Goal: Information Seeking & Learning: Learn about a topic

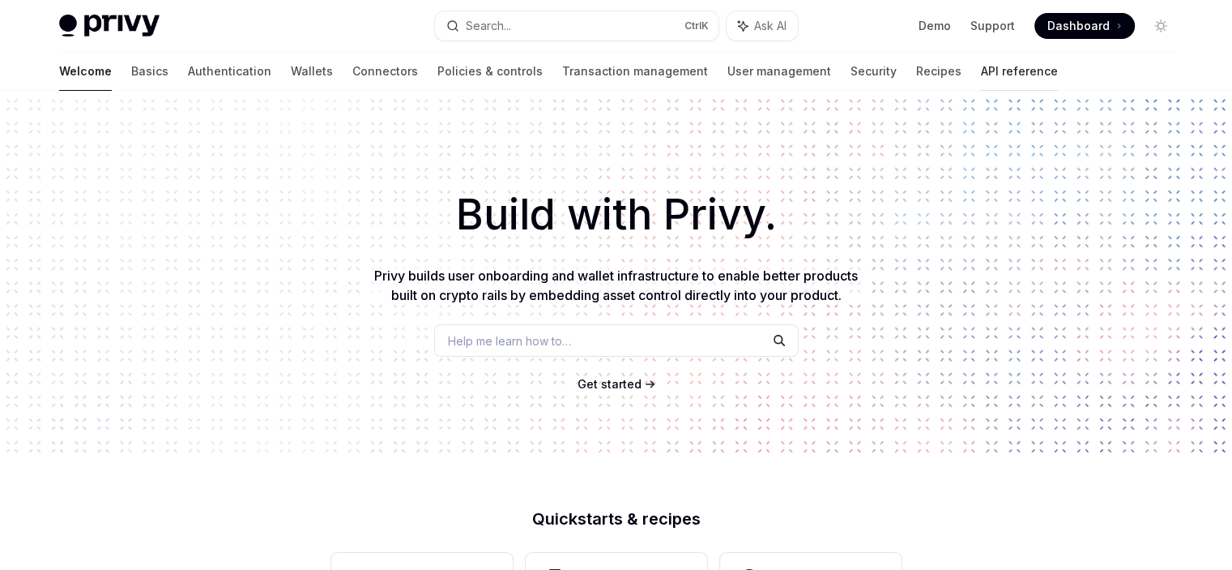
click at [981, 76] on link "API reference" at bounding box center [1019, 71] width 77 height 39
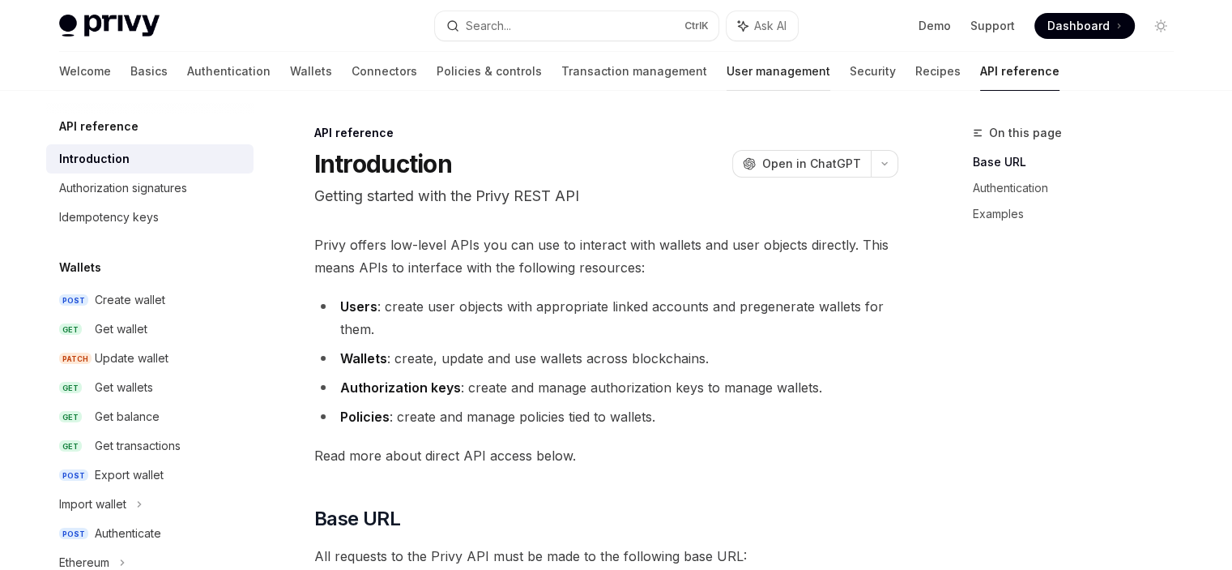
click at [727, 72] on link "User management" at bounding box center [779, 71] width 104 height 39
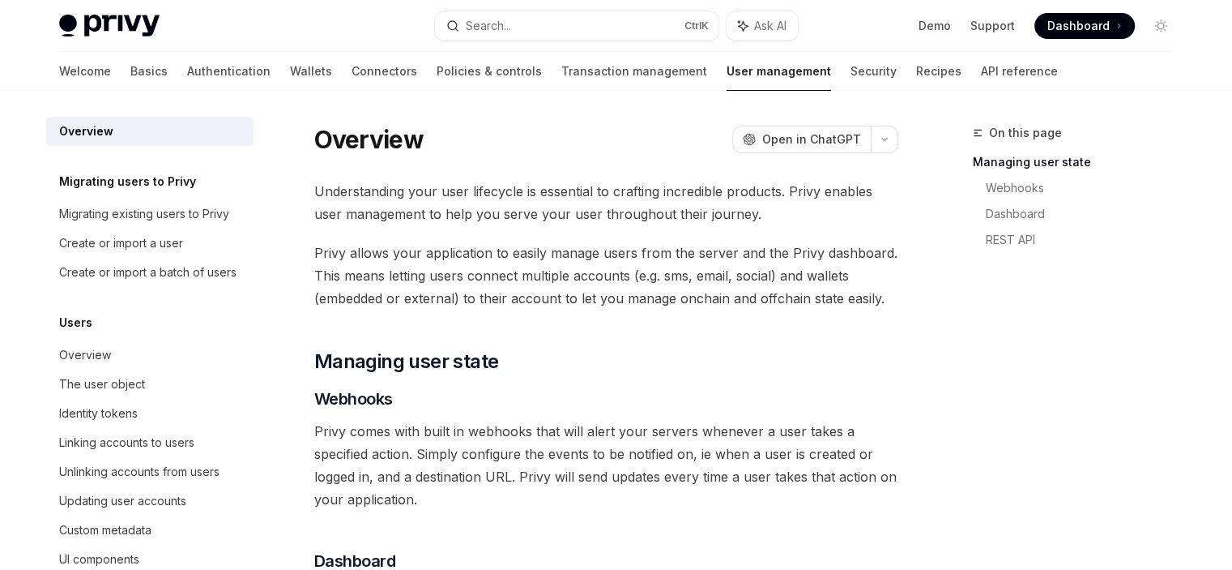
click at [290, 73] on link "Wallets" at bounding box center [311, 71] width 42 height 39
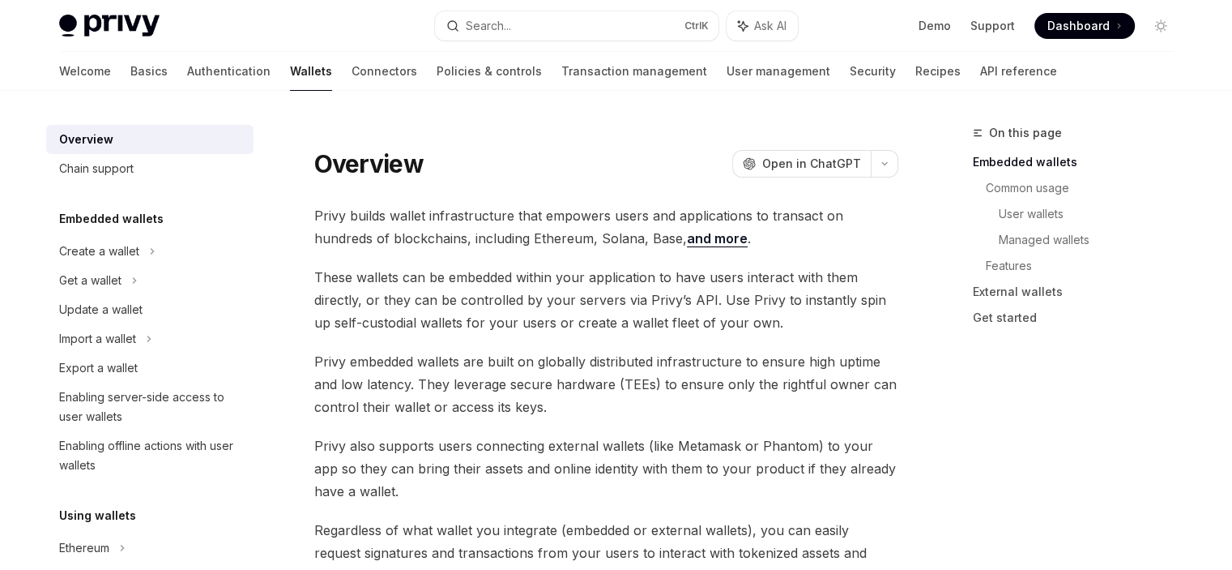
click at [290, 74] on link "Wallets" at bounding box center [311, 71] width 42 height 39
click at [352, 79] on link "Connectors" at bounding box center [385, 71] width 66 height 39
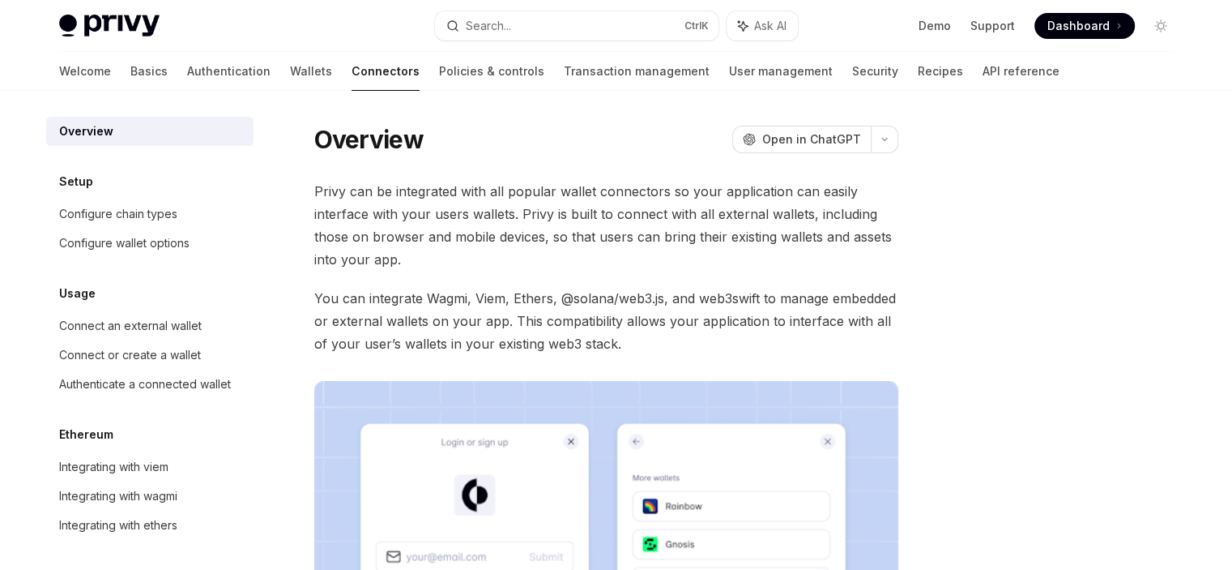
scroll to position [104, 0]
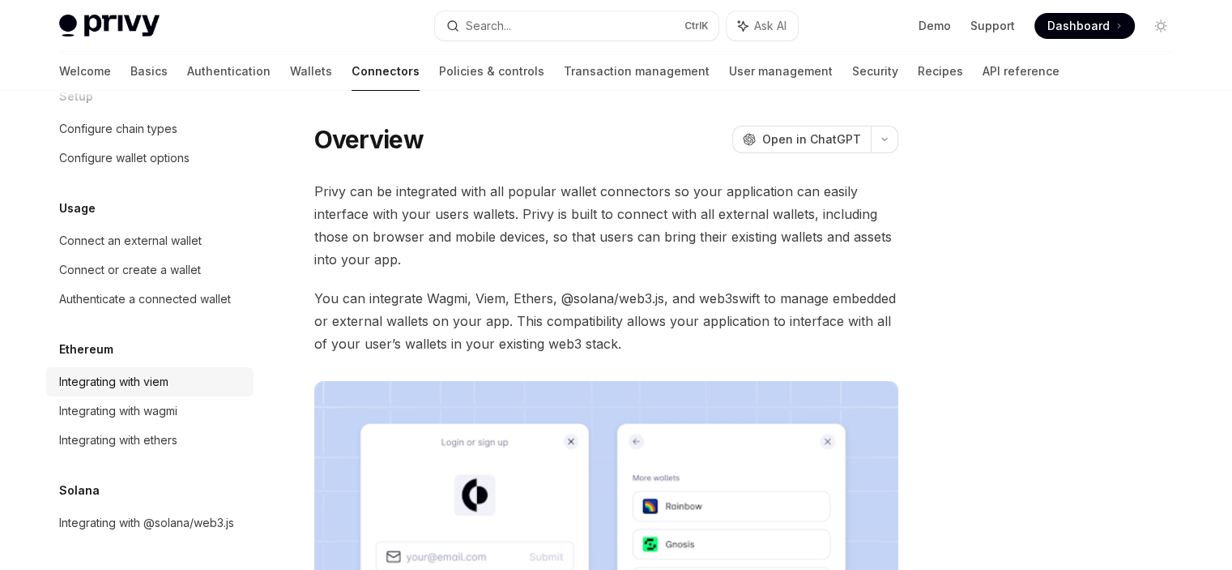
click at [162, 372] on div "Integrating with viem" at bounding box center [113, 381] width 109 height 19
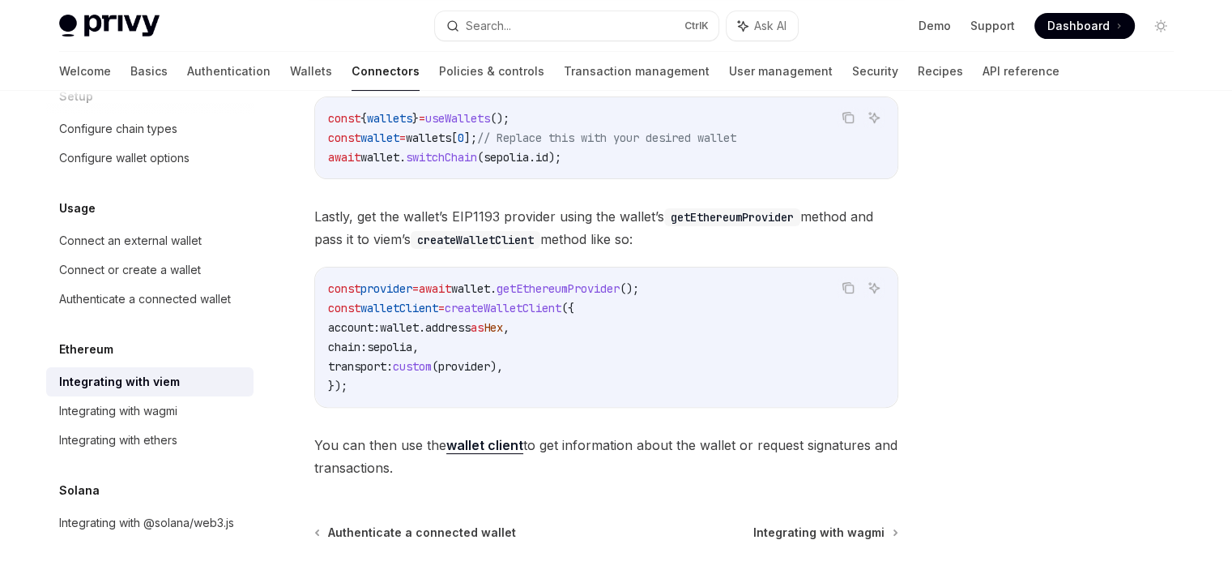
scroll to position [425, 0]
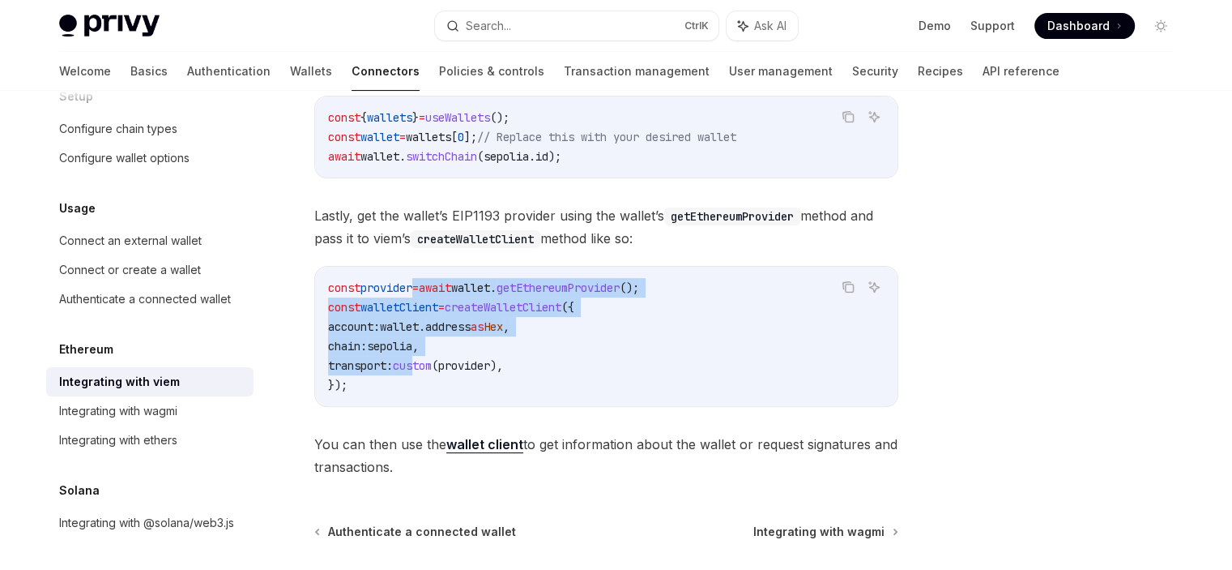
drag, startPoint x: 443, startPoint y: 360, endPoint x: 420, endPoint y: 292, distance: 72.0
click at [420, 292] on code "const provider = await wallet . getEthereumProvider (); const walletClient = cr…" at bounding box center [606, 336] width 557 height 117
click at [412, 292] on span "provider" at bounding box center [387, 287] width 52 height 15
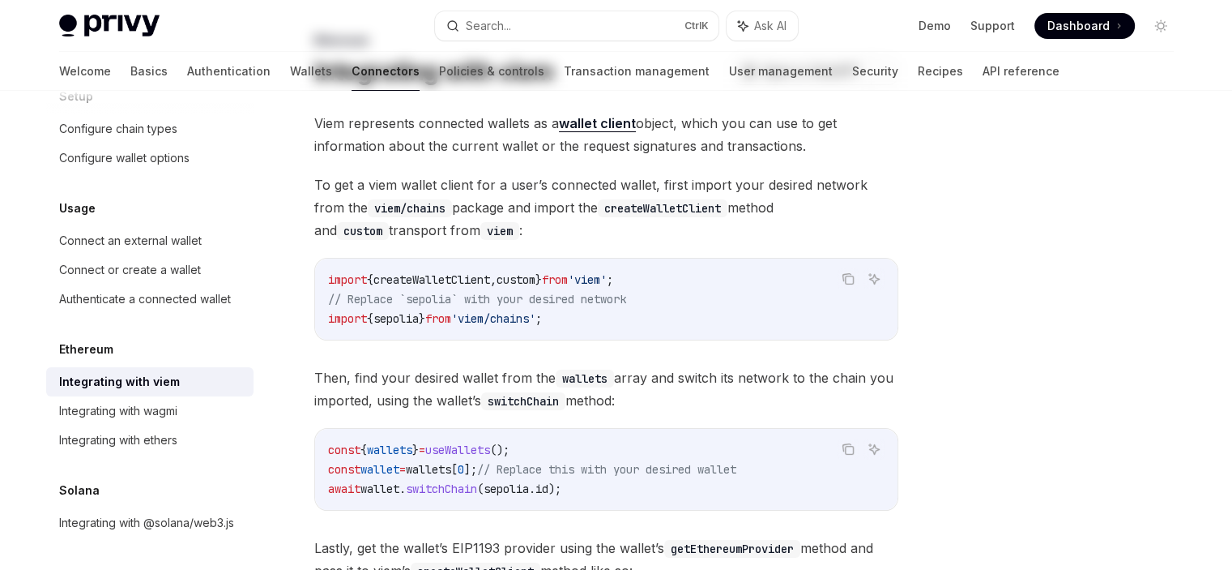
scroll to position [0, 0]
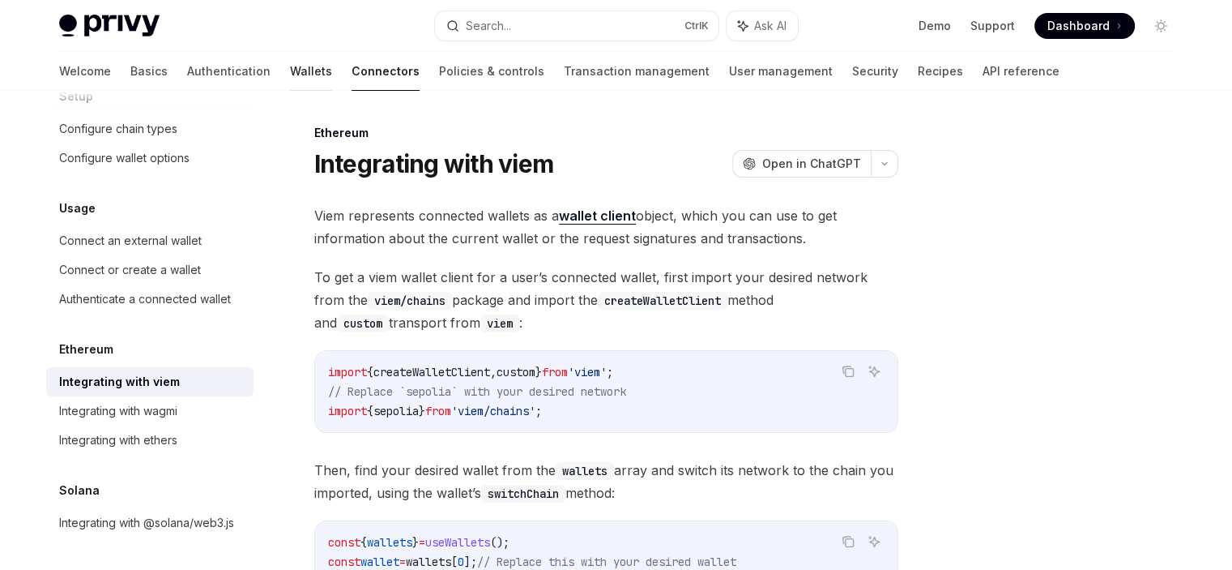
click at [290, 79] on link "Wallets" at bounding box center [311, 71] width 42 height 39
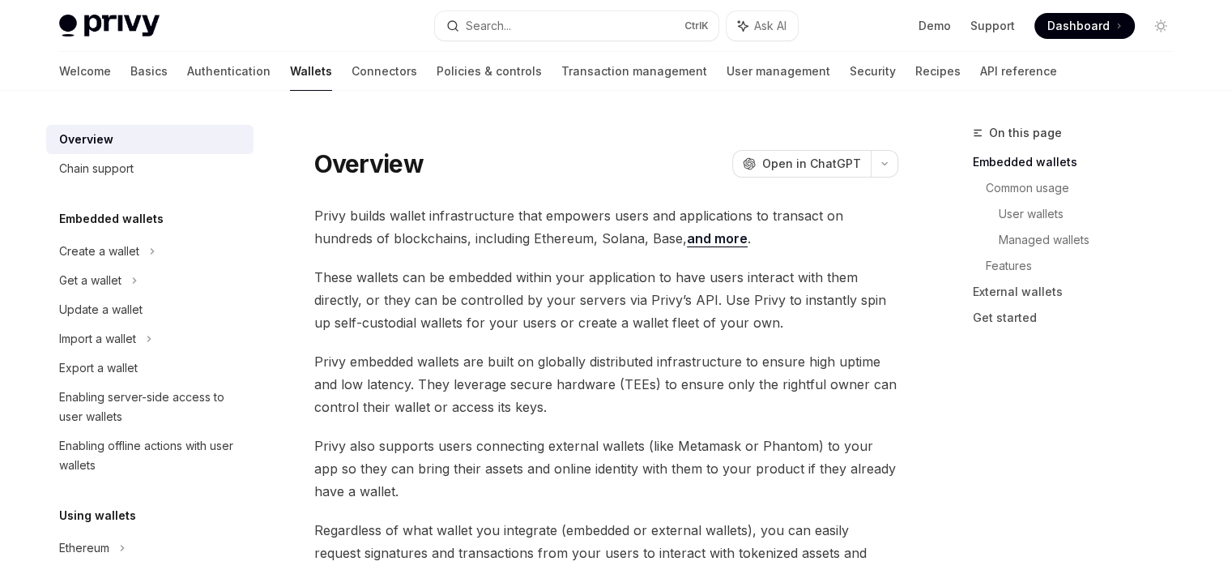
click at [612, 471] on span "Privy also supports users connecting external wallets (like Metamask or Phantom…" at bounding box center [606, 468] width 584 height 68
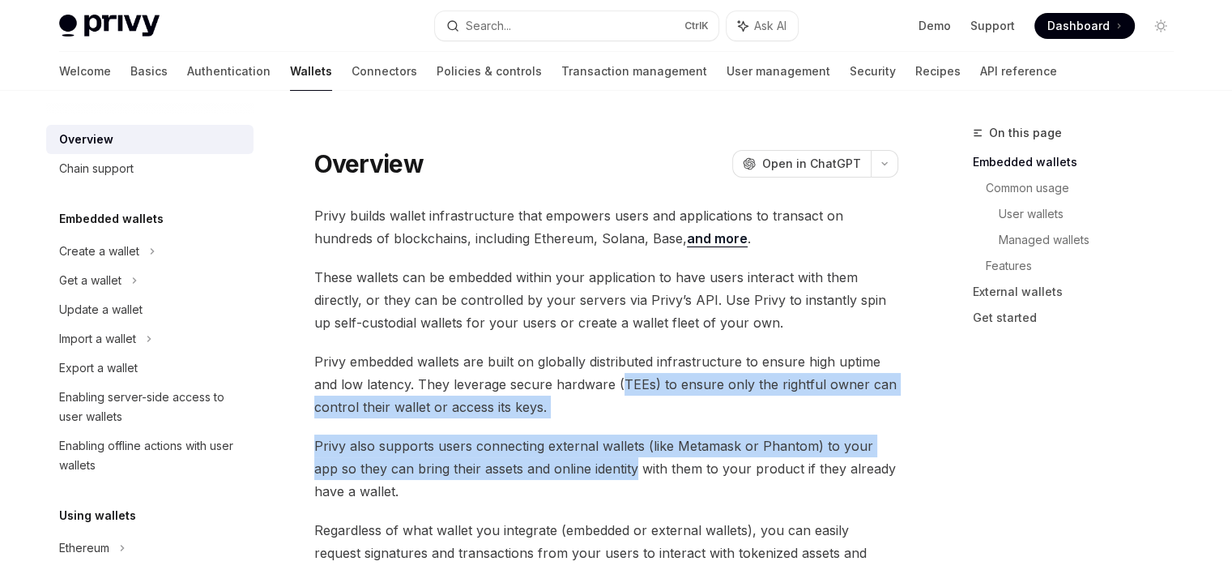
drag, startPoint x: 612, startPoint y: 471, endPoint x: 618, endPoint y: 390, distance: 82.1
click at [618, 390] on span "Privy embedded wallets are built on globally distributed infrastructure to ensu…" at bounding box center [606, 384] width 584 height 68
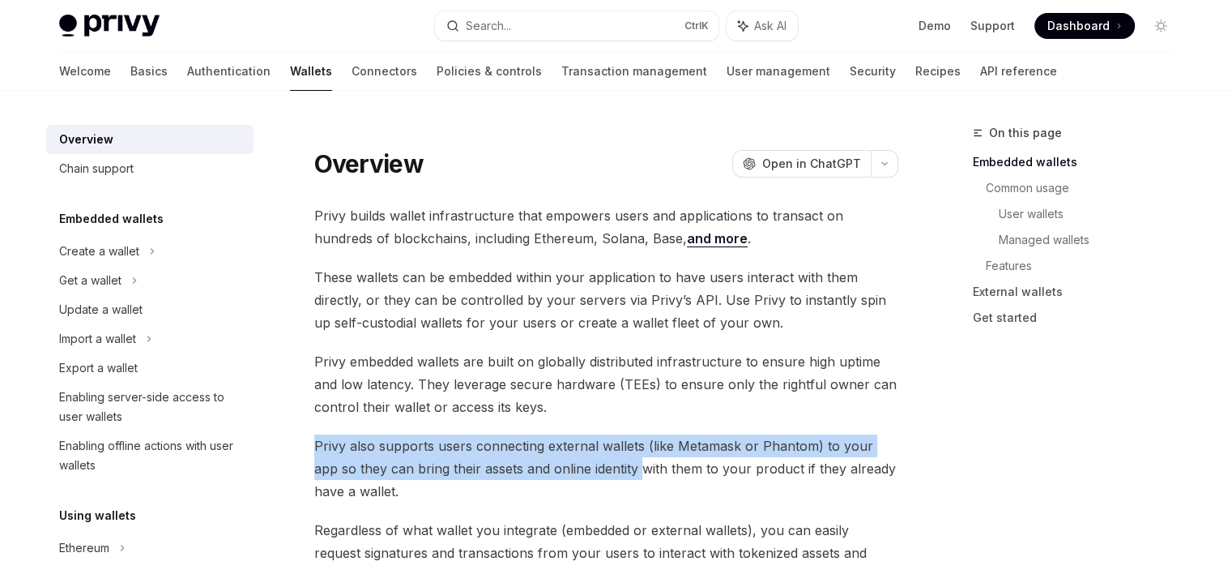
drag, startPoint x: 617, startPoint y: 468, endPoint x: 617, endPoint y: 399, distance: 69.7
click at [617, 399] on span "Privy embedded wallets are built on globally distributed infrastructure to ensu…" at bounding box center [606, 384] width 584 height 68
drag, startPoint x: 622, startPoint y: 467, endPoint x: 625, endPoint y: 407, distance: 59.2
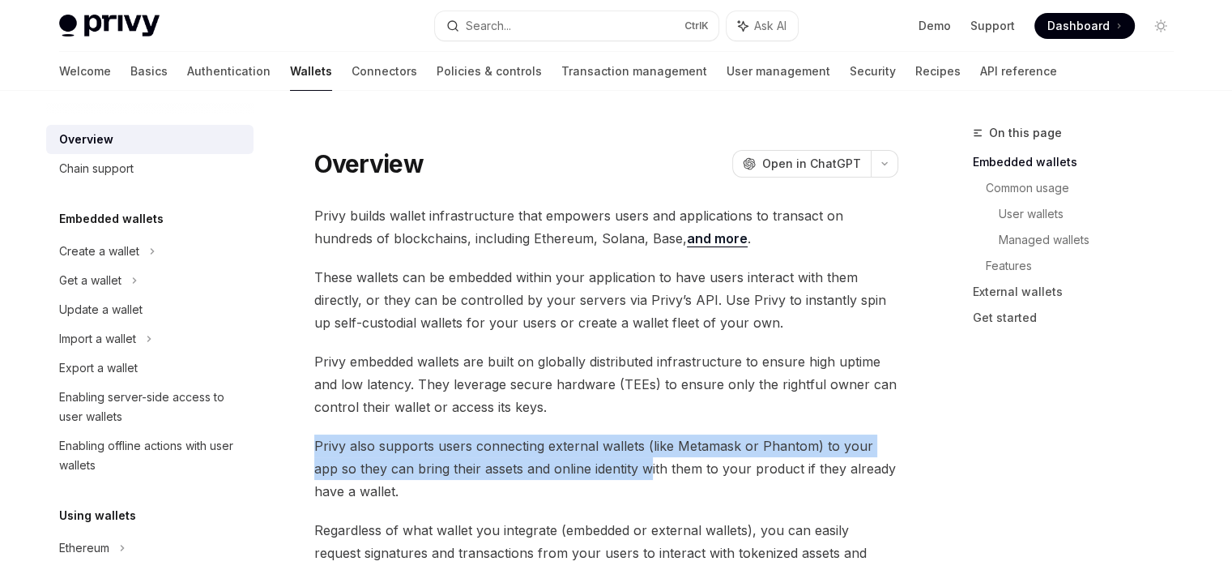
click at [625, 407] on span "Privy embedded wallets are built on globally distributed infrastructure to ensu…" at bounding box center [606, 384] width 584 height 68
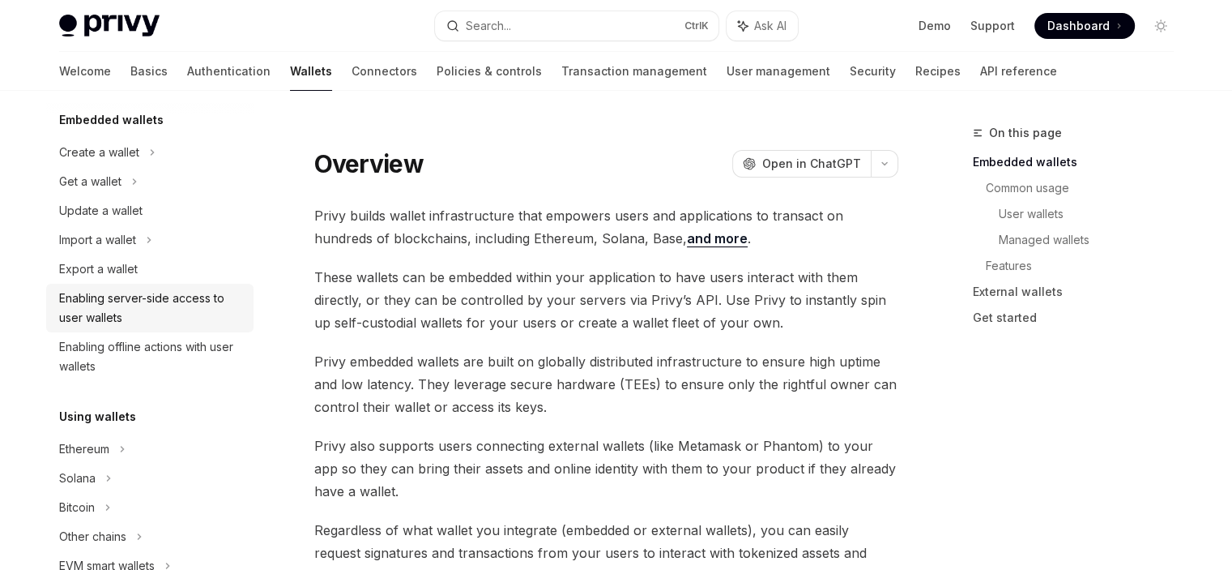
scroll to position [105, 0]
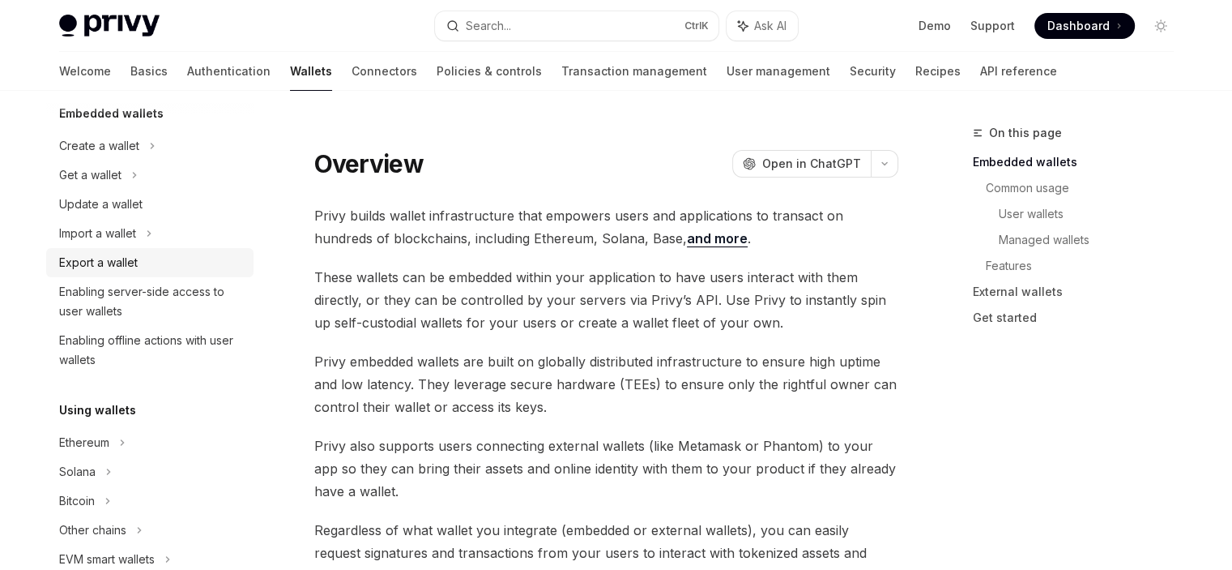
click at [117, 259] on div "Export a wallet" at bounding box center [98, 262] width 79 height 19
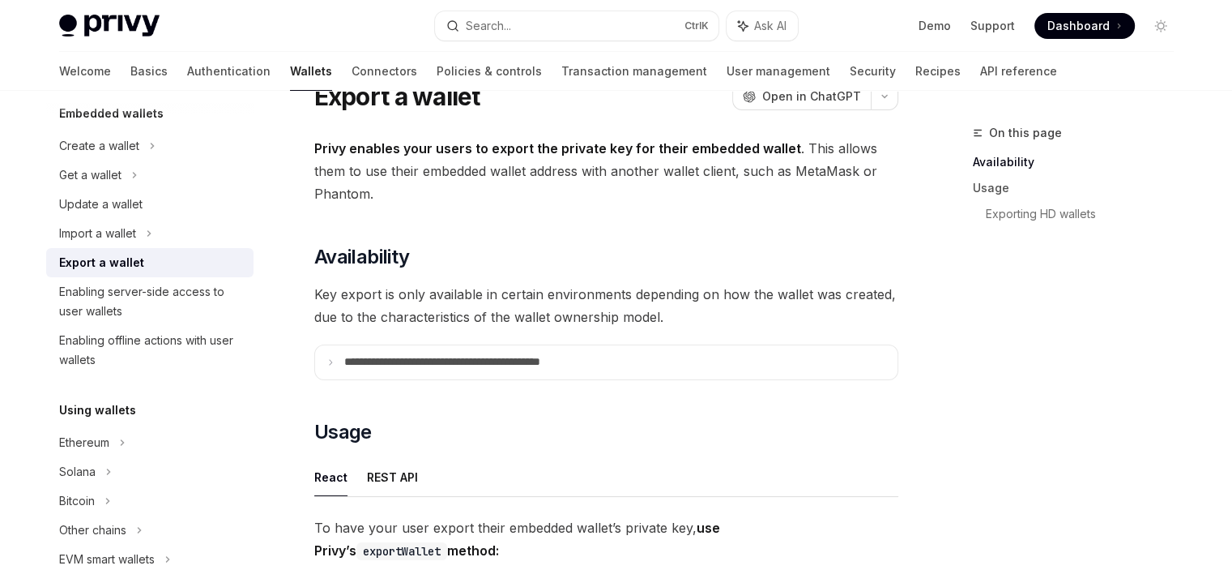
scroll to position [104, 0]
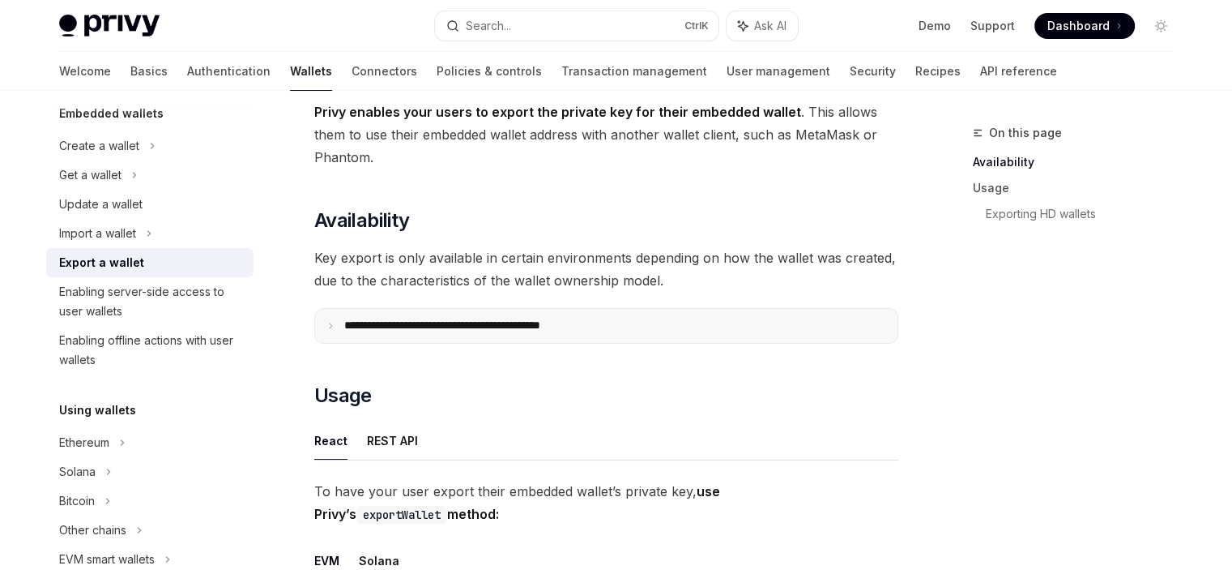
click at [456, 328] on p "**********" at bounding box center [477, 325] width 267 height 15
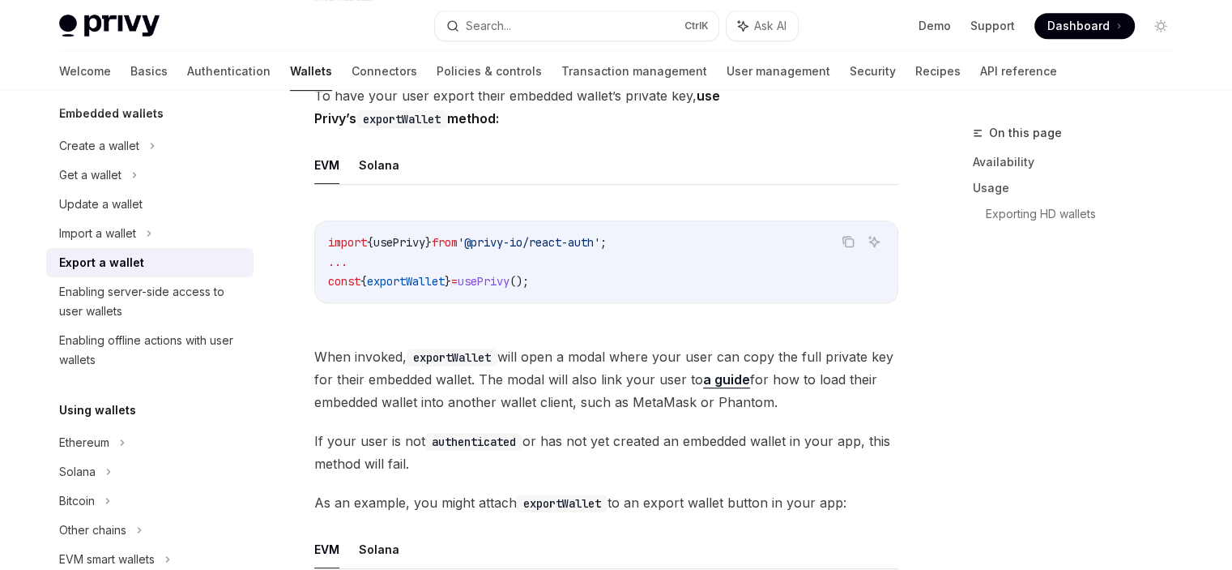
scroll to position [907, 0]
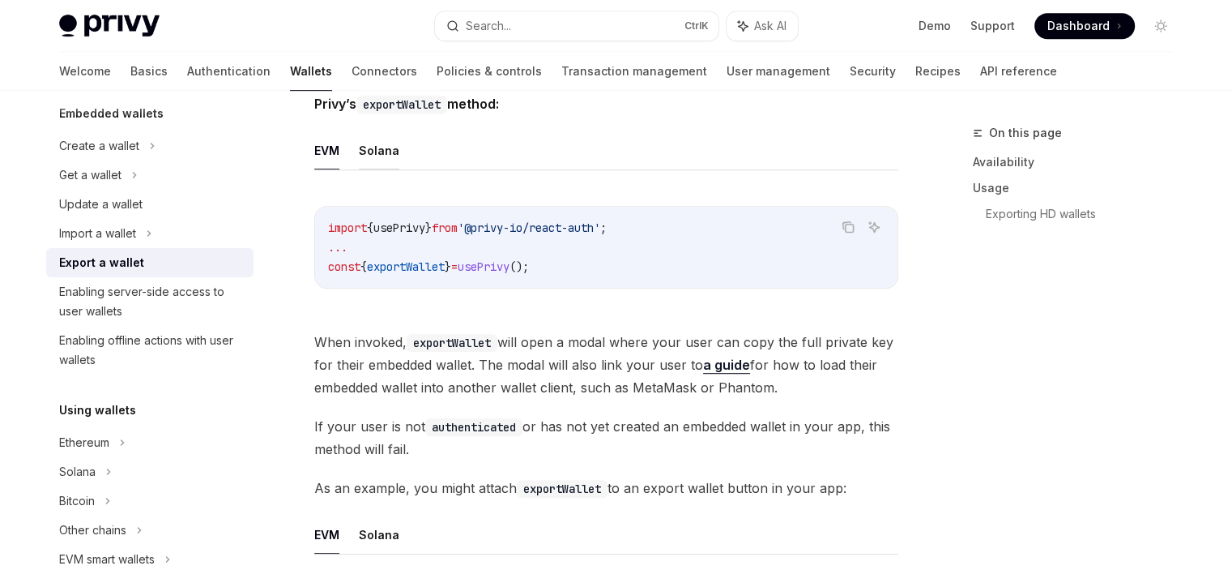
click at [367, 139] on button "Solana" at bounding box center [379, 150] width 41 height 38
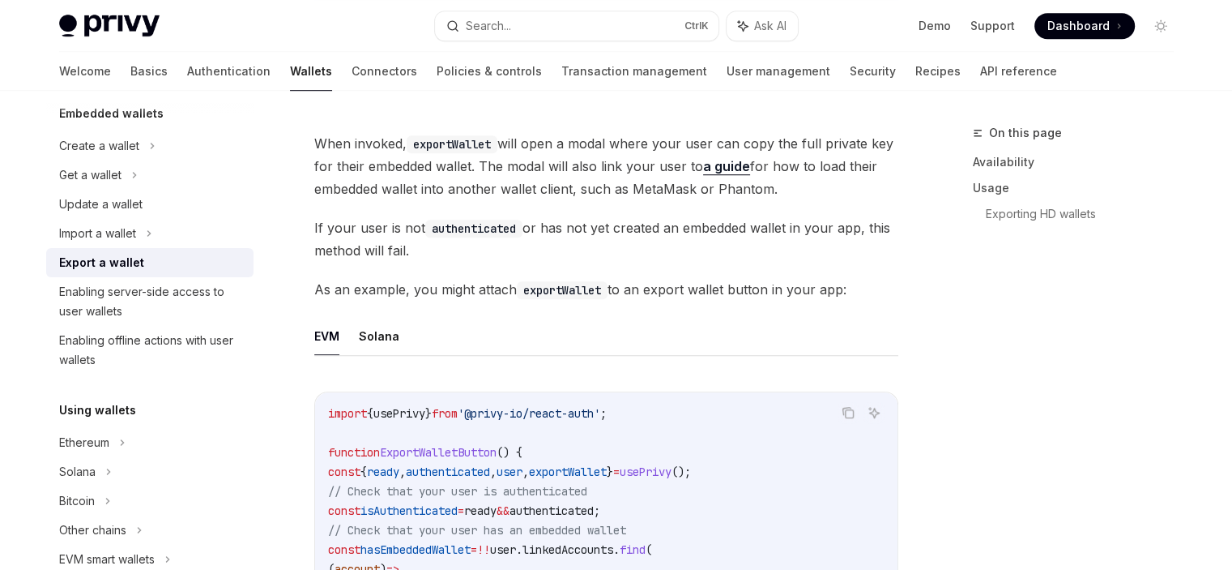
scroll to position [1134, 0]
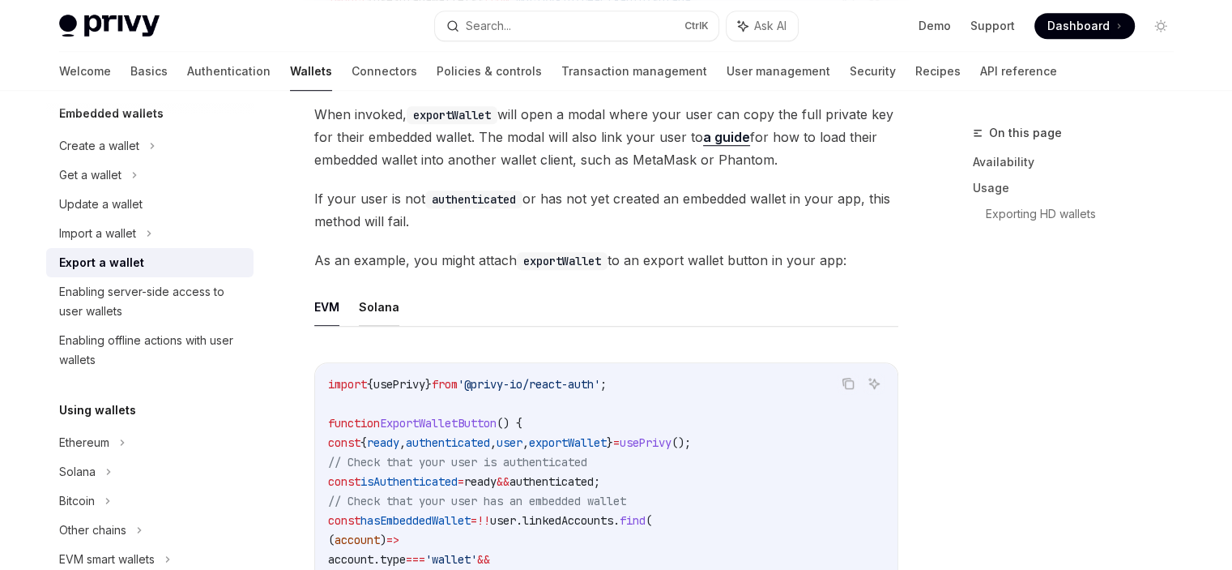
click at [379, 307] on button "Solana" at bounding box center [379, 307] width 41 height 38
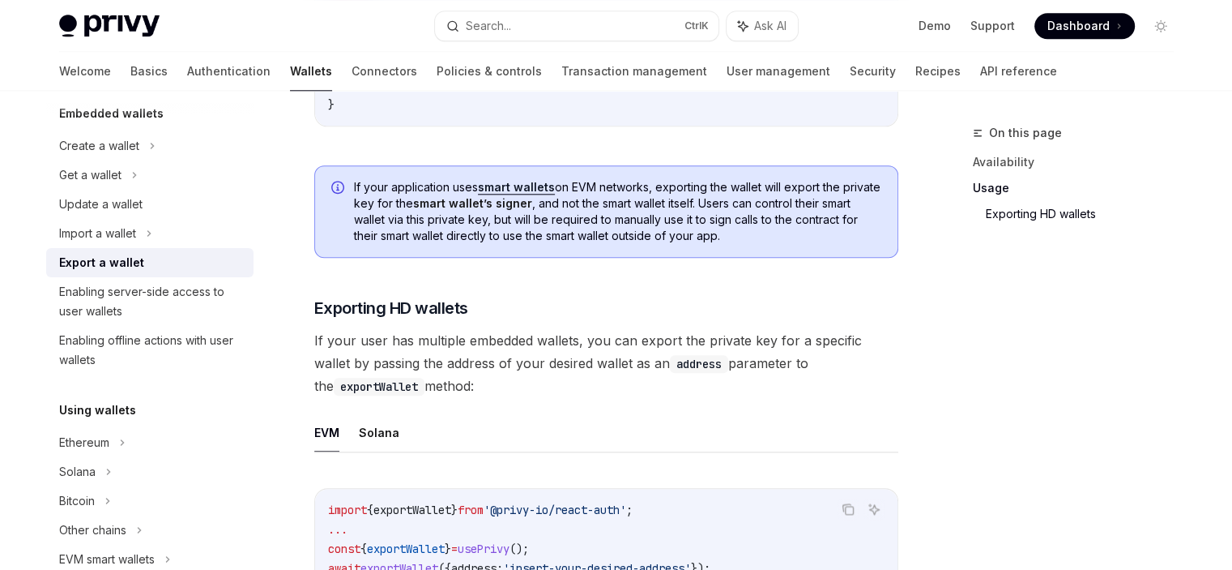
scroll to position [1965, 0]
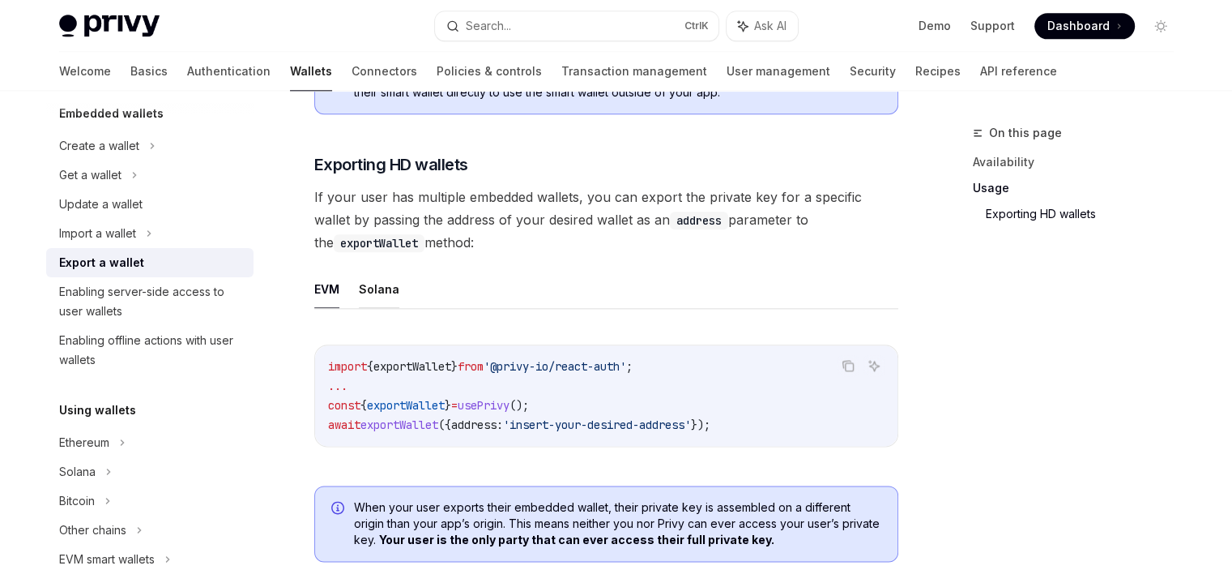
click at [371, 281] on button "Solana" at bounding box center [379, 289] width 41 height 38
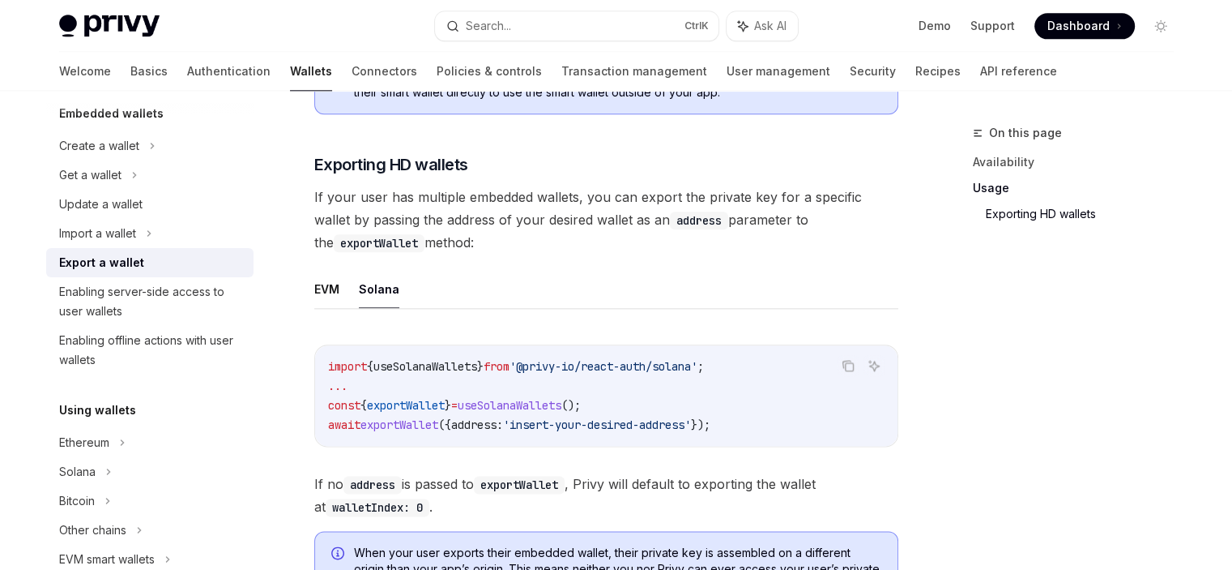
scroll to position [2025, 0]
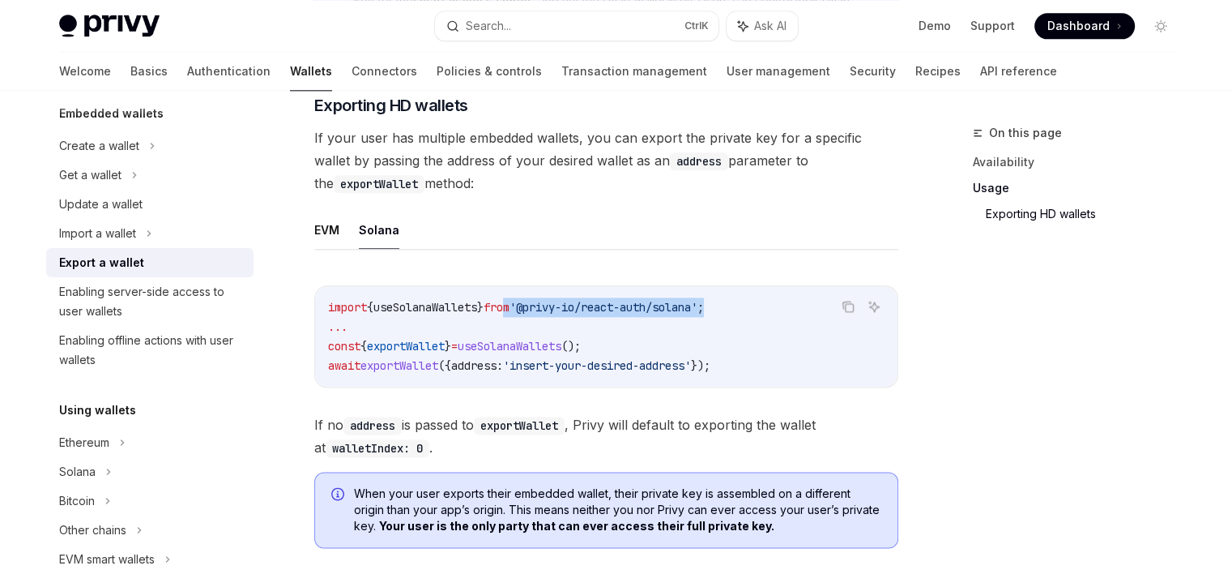
drag, startPoint x: 527, startPoint y: 300, endPoint x: 775, endPoint y: 315, distance: 249.2
click at [775, 315] on div "import { useSolanaWallets } from '@privy-io/react-auth/solana' ; ... const { ex…" at bounding box center [606, 336] width 582 height 100
click at [775, 315] on code "import { useSolanaWallets } from '@privy-io/react-auth/solana' ; ... const { ex…" at bounding box center [606, 336] width 557 height 78
drag, startPoint x: 775, startPoint y: 315, endPoint x: 646, endPoint y: 274, distance: 135.3
click at [646, 274] on div "Copy Ask AI import { useSolanaWallets } from '@privy-io/react-auth/solana' ; ..…" at bounding box center [606, 364] width 584 height 190
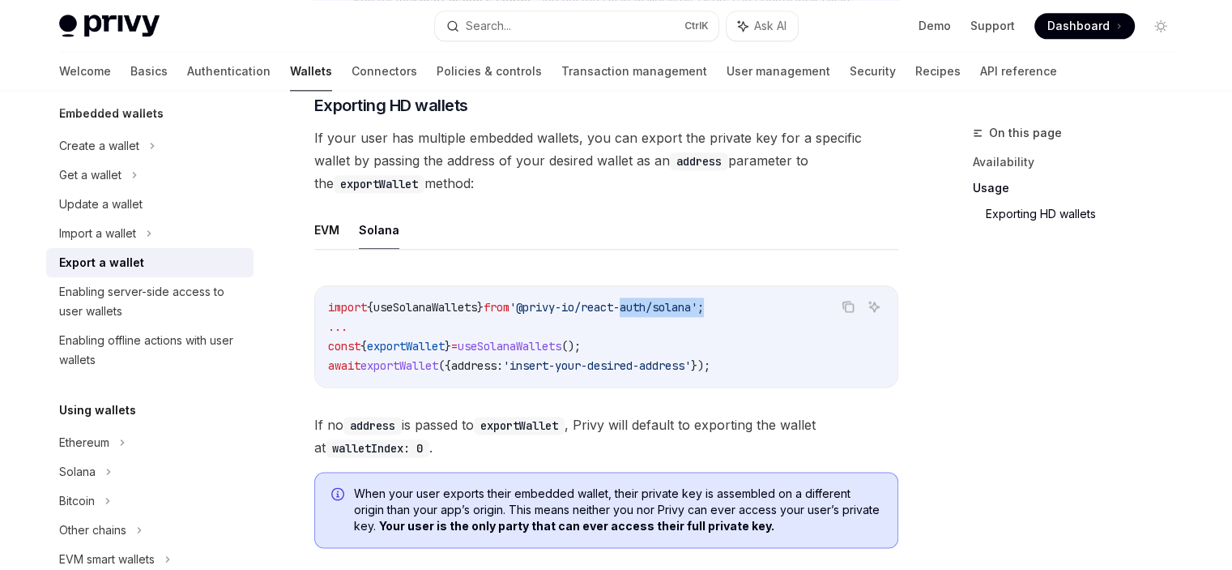
click at [646, 274] on div "Copy Ask AI import { useSolanaWallets } from '@privy-io/react-auth/solana' ; ..…" at bounding box center [606, 364] width 584 height 190
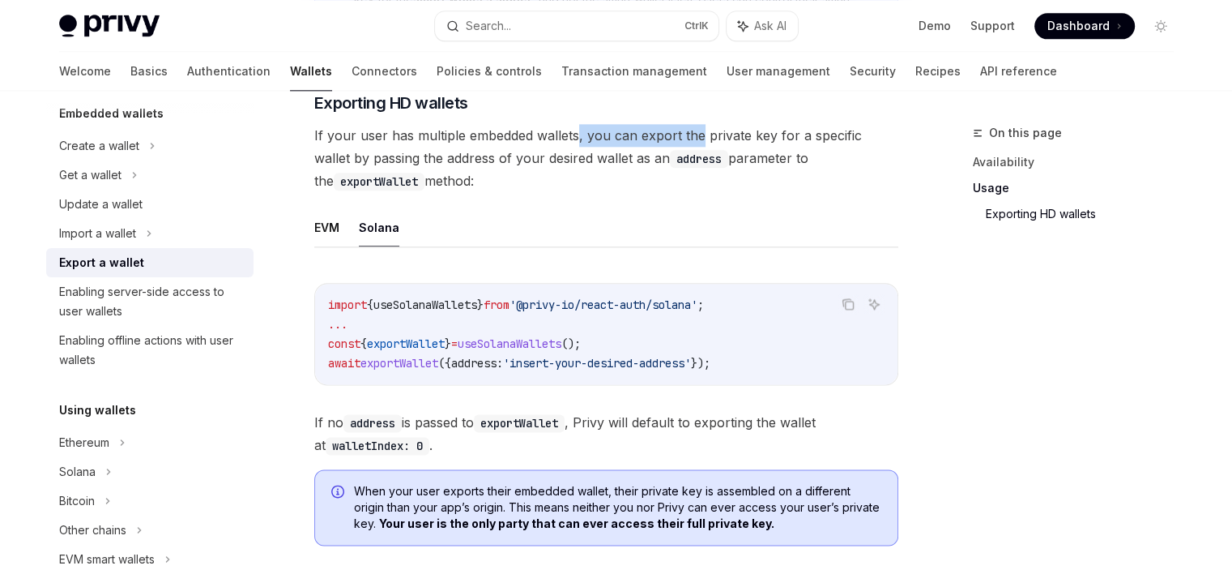
drag, startPoint x: 578, startPoint y: 133, endPoint x: 699, endPoint y: 148, distance: 121.7
click at [699, 148] on span "If your user has multiple embedded wallets, you can export the private key for …" at bounding box center [606, 158] width 584 height 68
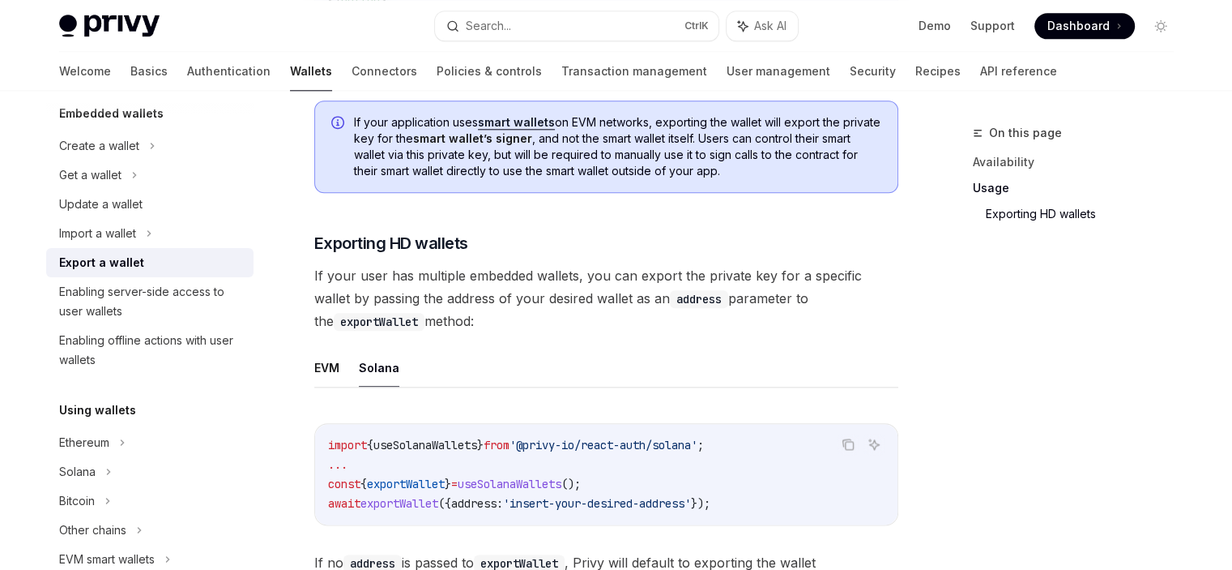
scroll to position [2259, 0]
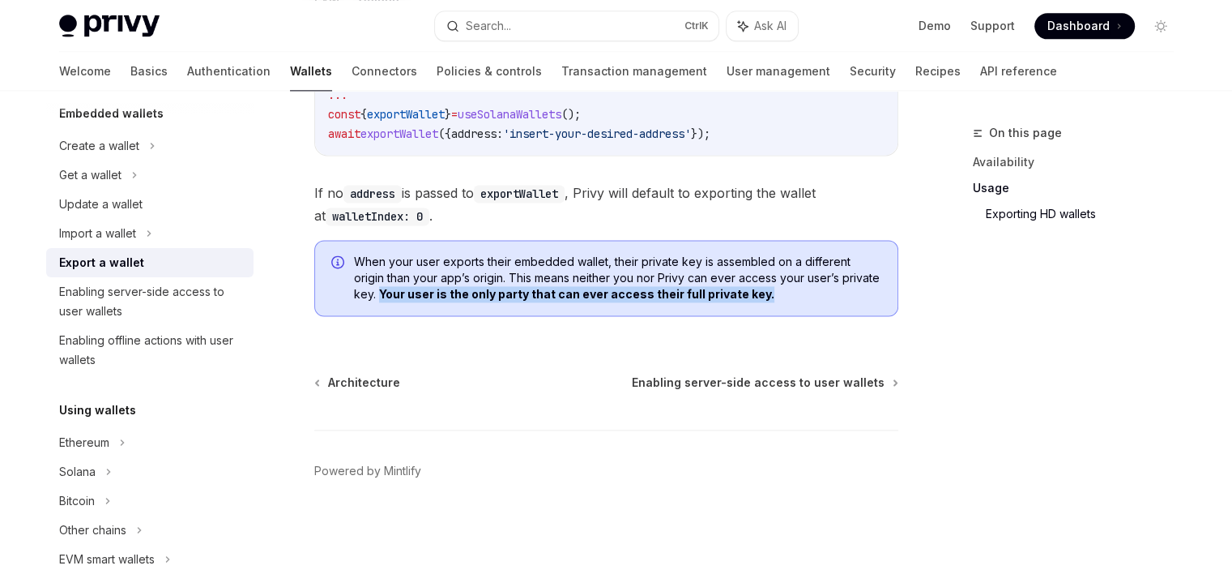
drag, startPoint x: 749, startPoint y: 292, endPoint x: 350, endPoint y: 297, distance: 398.6
click at [350, 297] on div "When your user exports their embedded wallet, their private key is assembled on…" at bounding box center [606, 278] width 584 height 76
drag, startPoint x: 350, startPoint y: 297, endPoint x: 727, endPoint y: 294, distance: 377.5
click at [727, 294] on div "When your user exports their embedded wallet, their private key is assembled on…" at bounding box center [606, 278] width 584 height 76
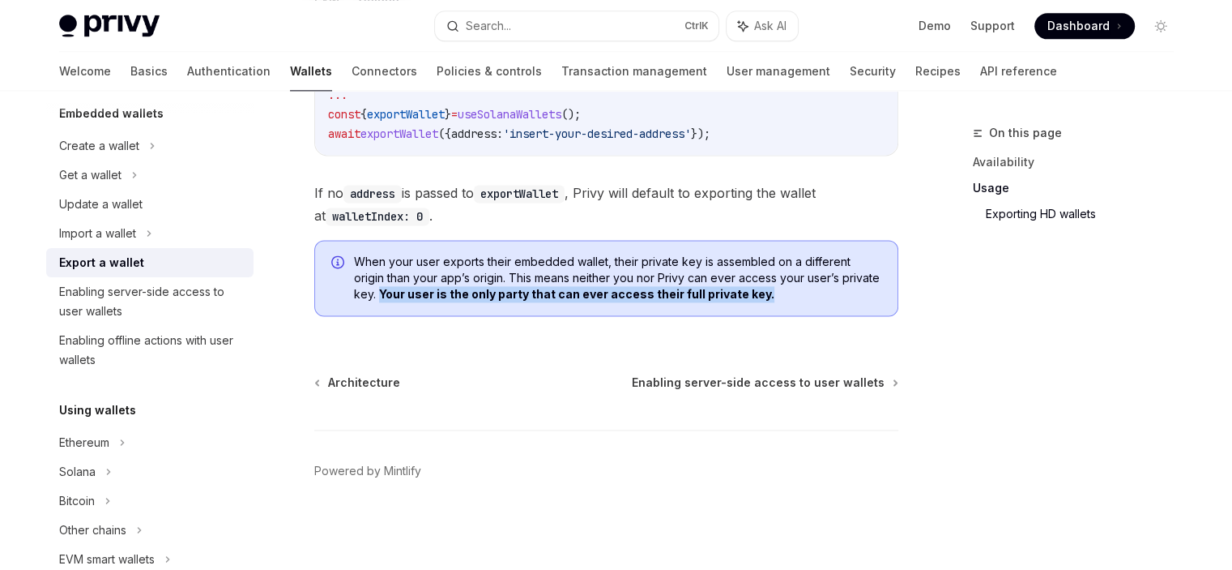
click at [727, 294] on b "Your user is the only party that can ever access their full private key." at bounding box center [576, 294] width 395 height 14
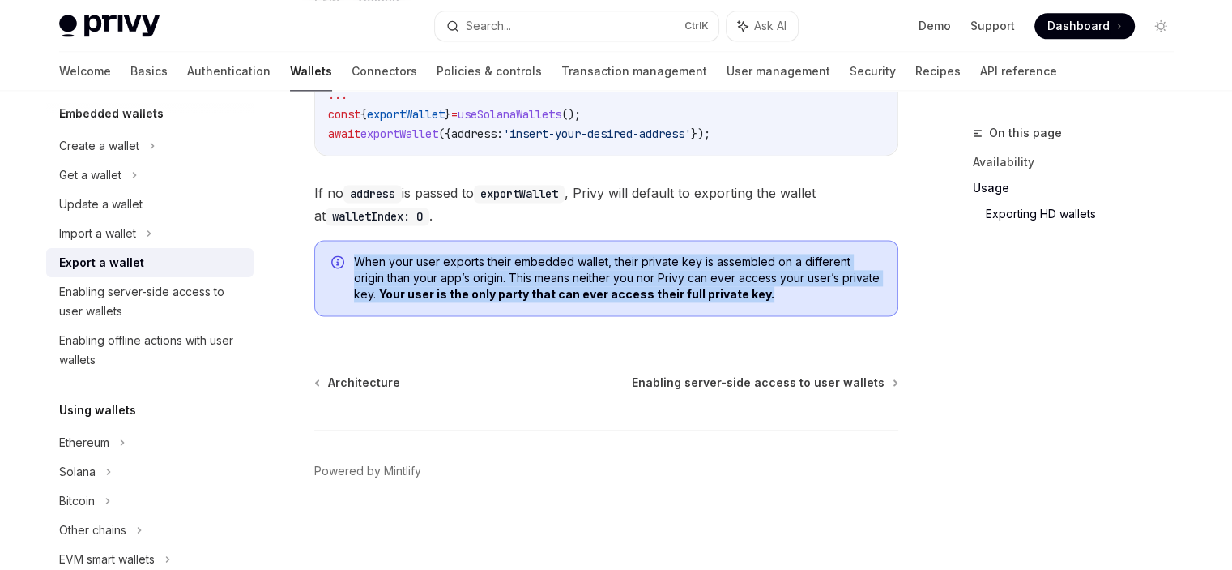
drag, startPoint x: 742, startPoint y: 294, endPoint x: 341, endPoint y: 301, distance: 401.1
click at [341, 301] on div "When your user exports their embedded wallet, their private key is assembled on…" at bounding box center [606, 278] width 584 height 76
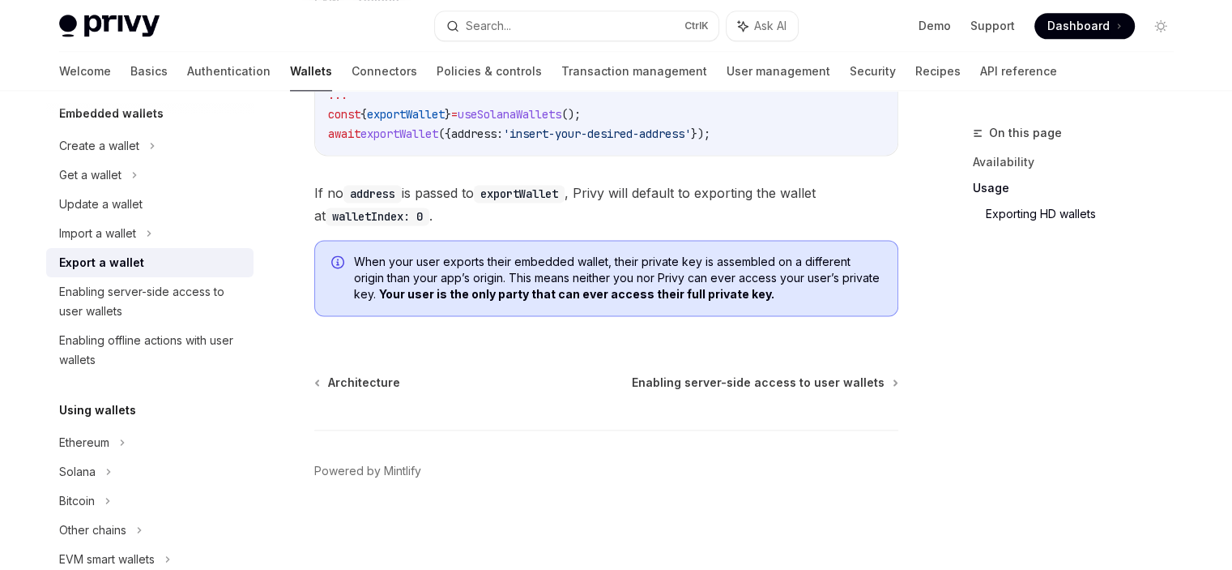
click at [341, 301] on div at bounding box center [337, 278] width 13 height 47
drag, startPoint x: 355, startPoint y: 294, endPoint x: 726, endPoint y: 293, distance: 371.0
click at [726, 293] on b "Your user is the only party that can ever access their full private key." at bounding box center [576, 294] width 395 height 14
drag, startPoint x: 726, startPoint y: 293, endPoint x: 353, endPoint y: 295, distance: 372.7
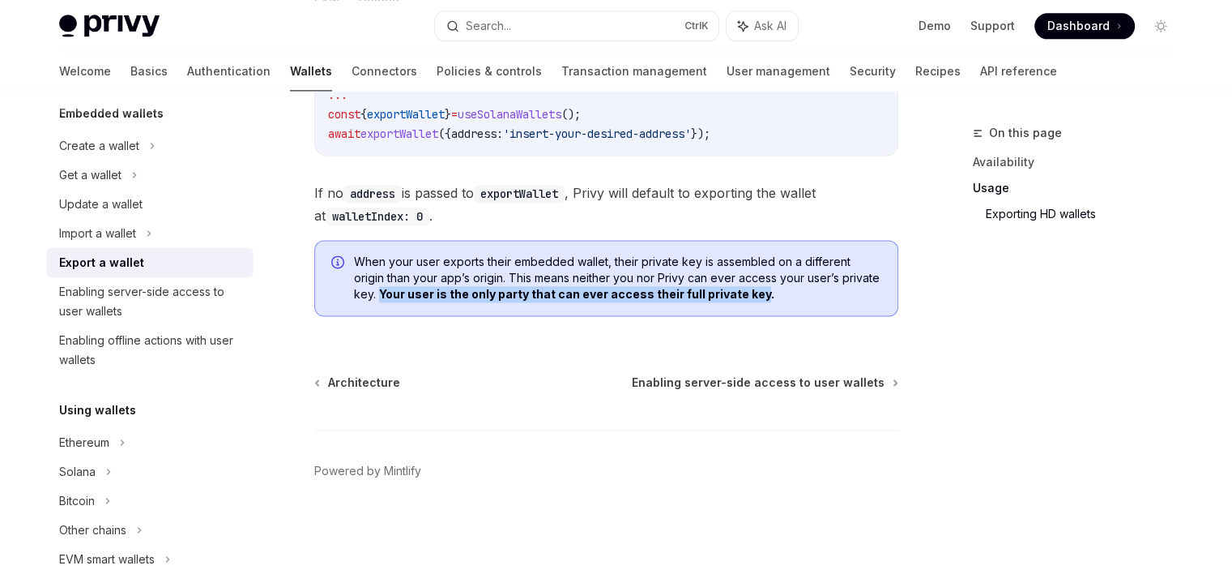
click at [353, 295] on div "When your user exports their embedded wallet, their private key is assembled on…" at bounding box center [606, 278] width 584 height 76
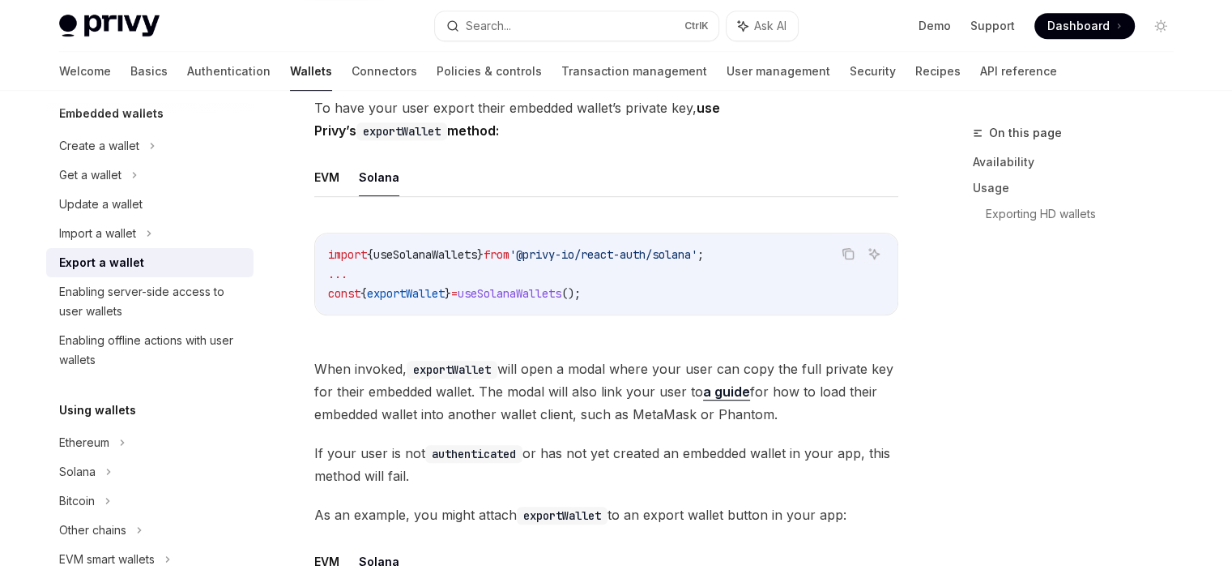
scroll to position [792, 0]
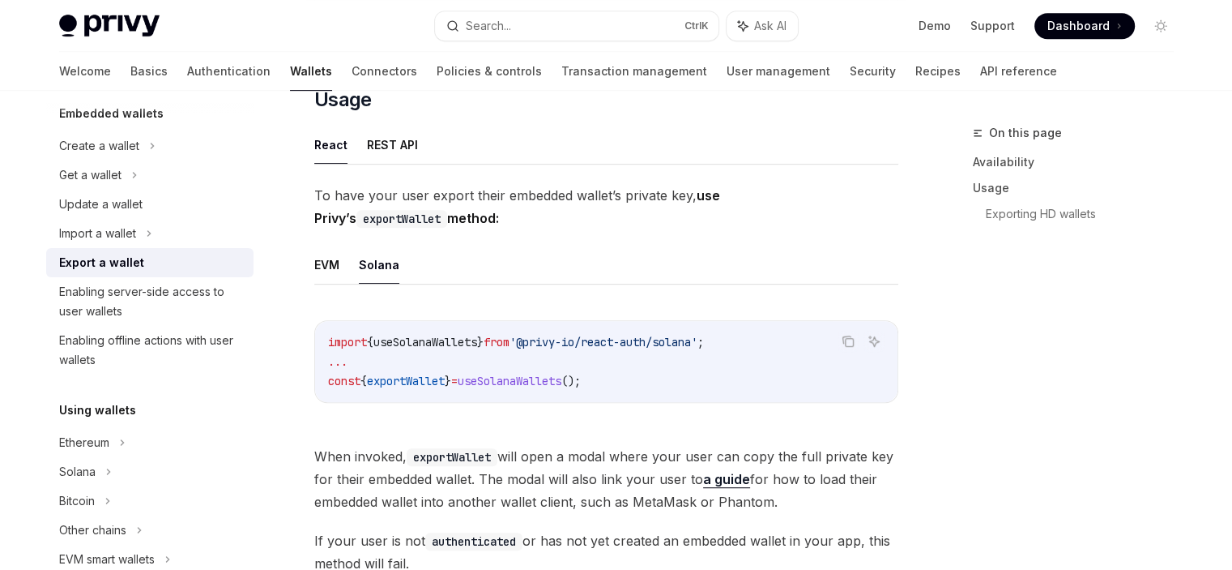
click at [551, 382] on span "useSolanaWallets" at bounding box center [510, 380] width 104 height 15
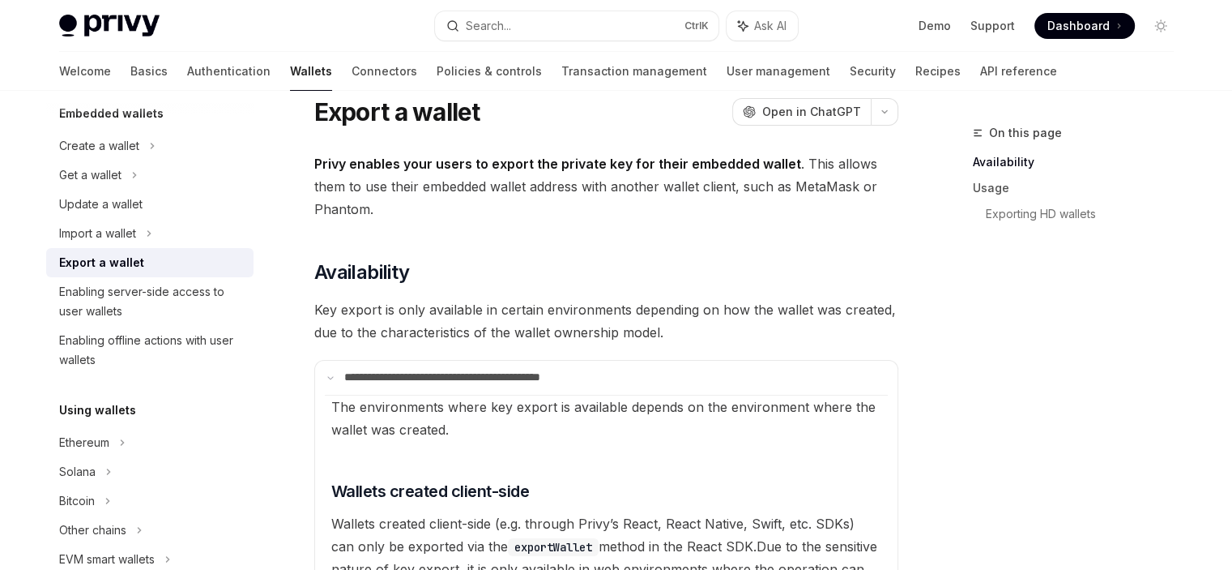
scroll to position [0, 0]
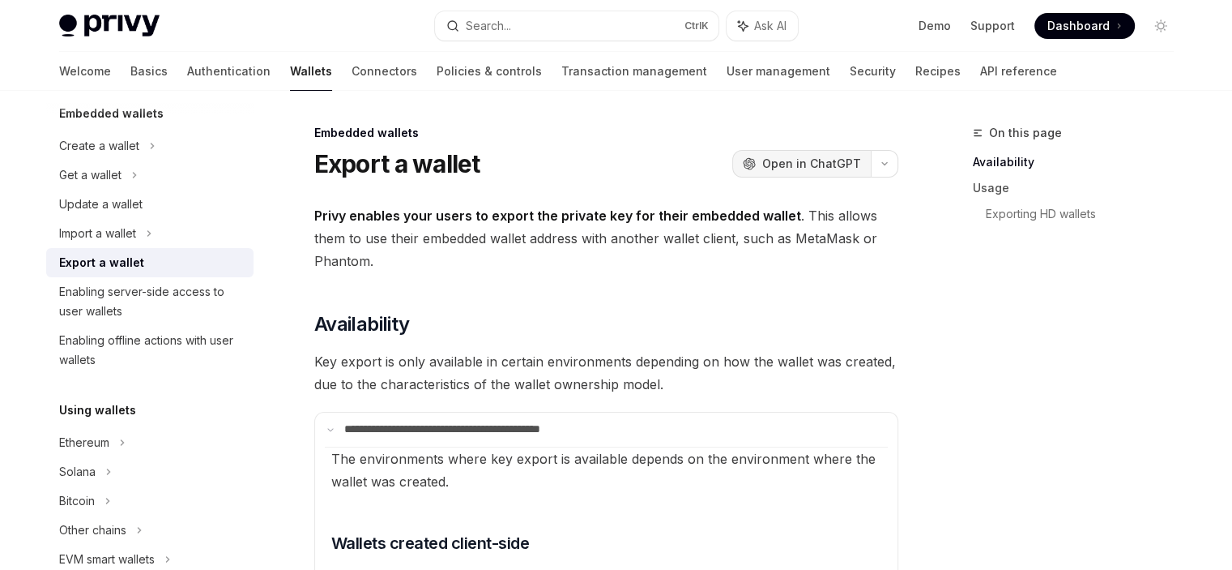
click at [847, 160] on span "Open in ChatGPT" at bounding box center [811, 164] width 99 height 16
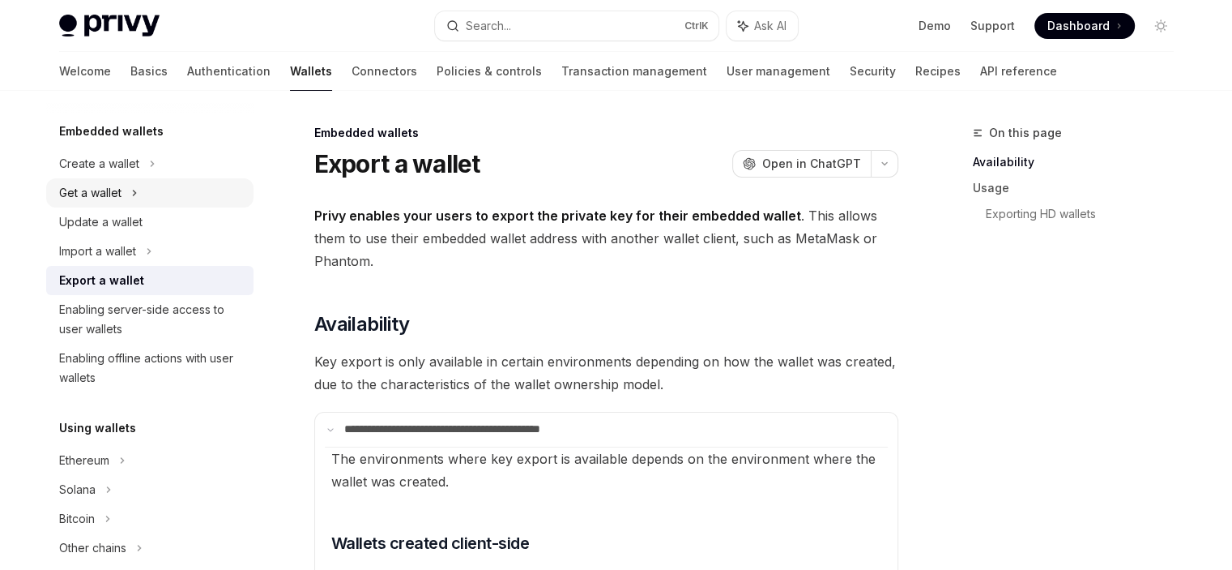
scroll to position [94, 0]
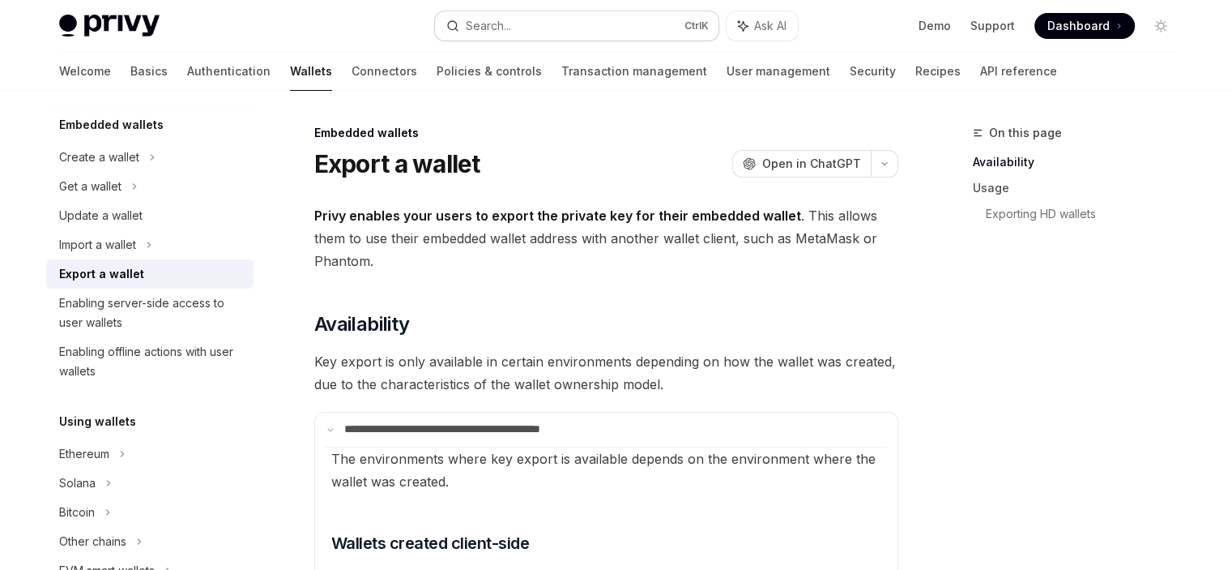
click at [491, 30] on div "Search..." at bounding box center [488, 25] width 45 height 19
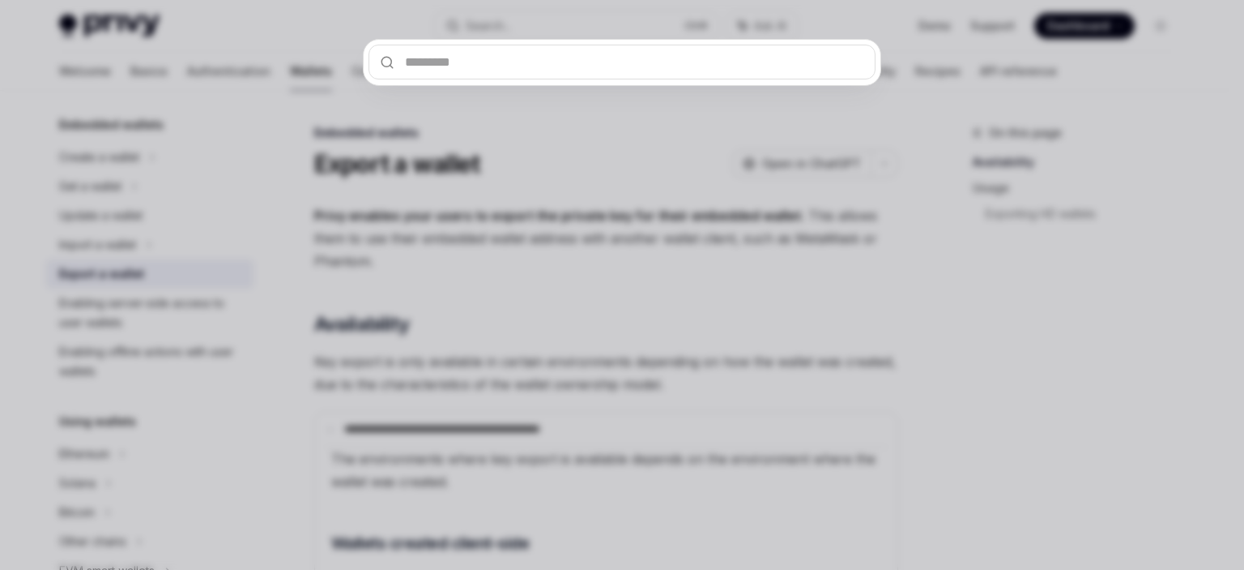
click at [862, 187] on div at bounding box center [622, 285] width 1244 height 570
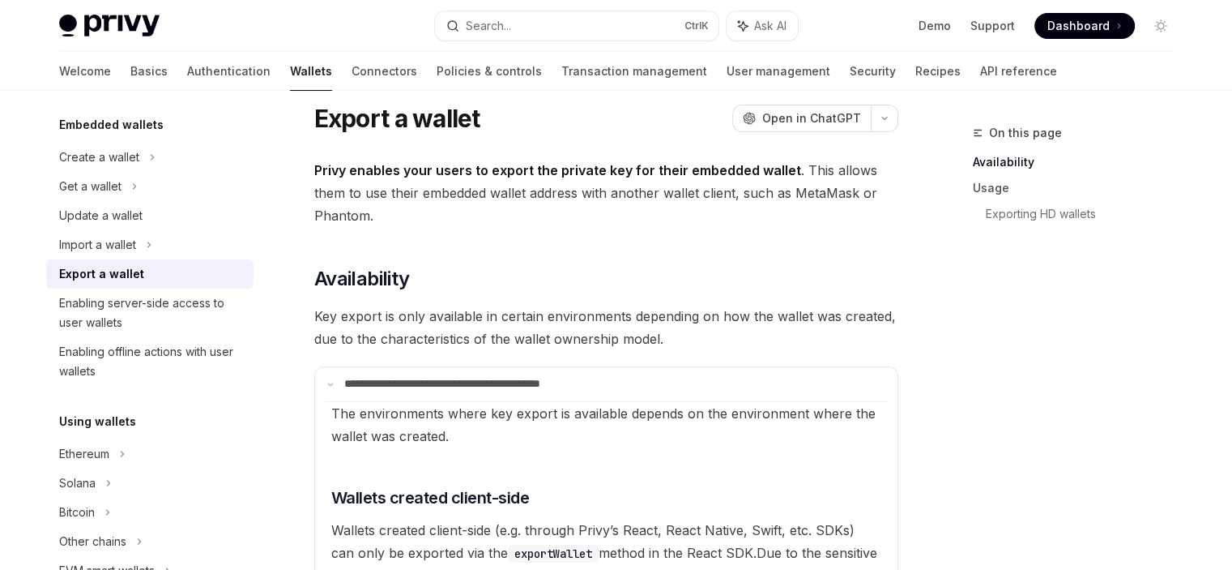
scroll to position [52, 0]
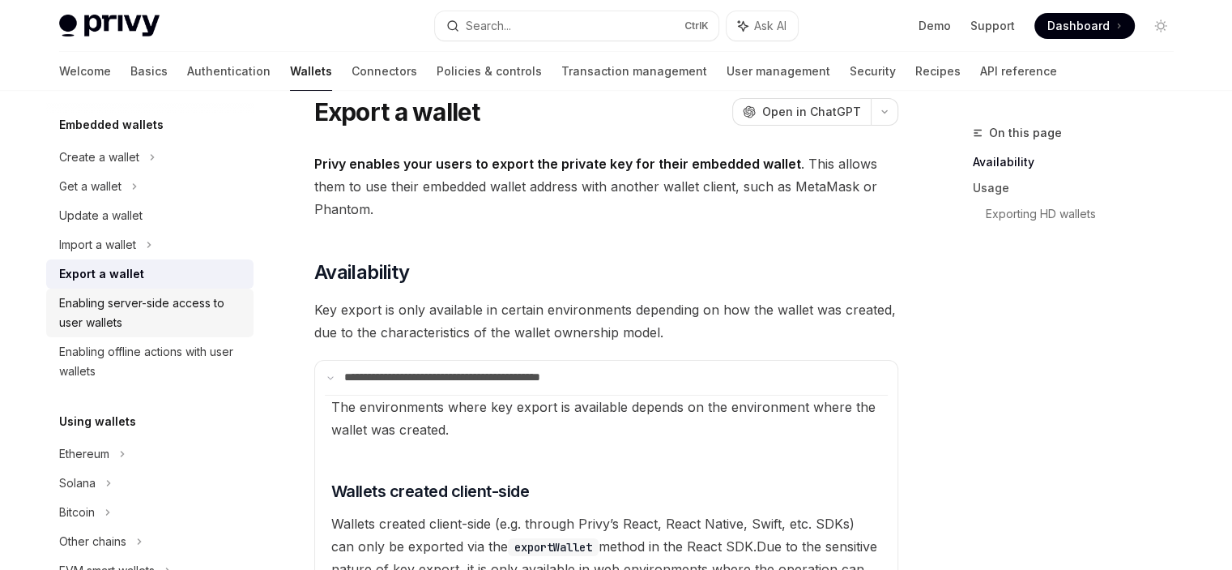
click at [188, 313] on div "Enabling server-side access to user wallets" at bounding box center [151, 312] width 185 height 39
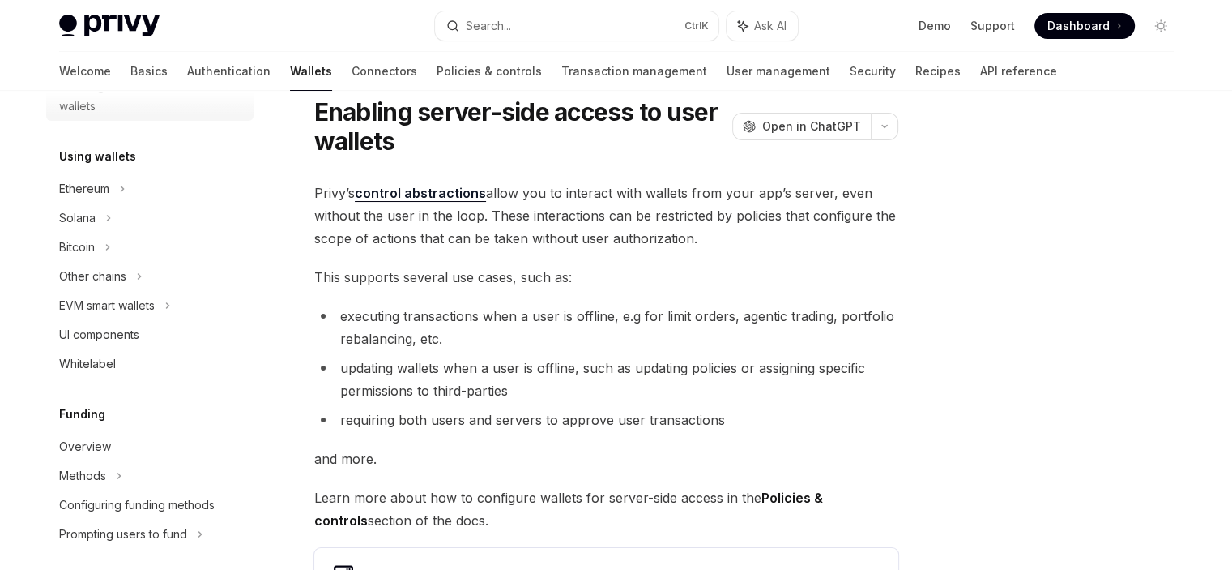
scroll to position [597, 0]
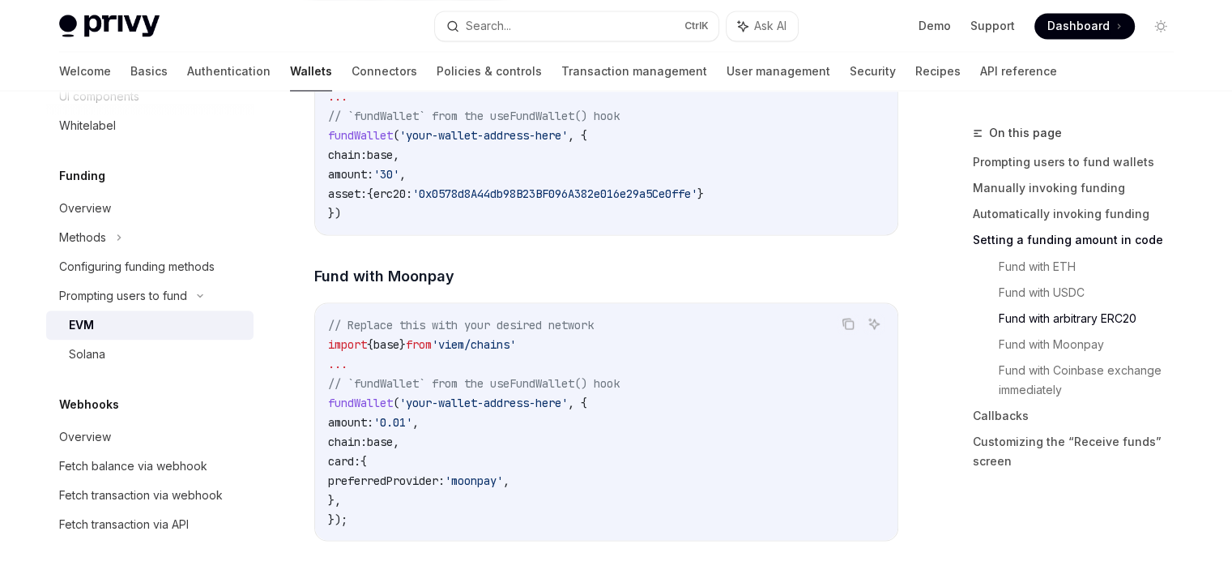
scroll to position [2834, 0]
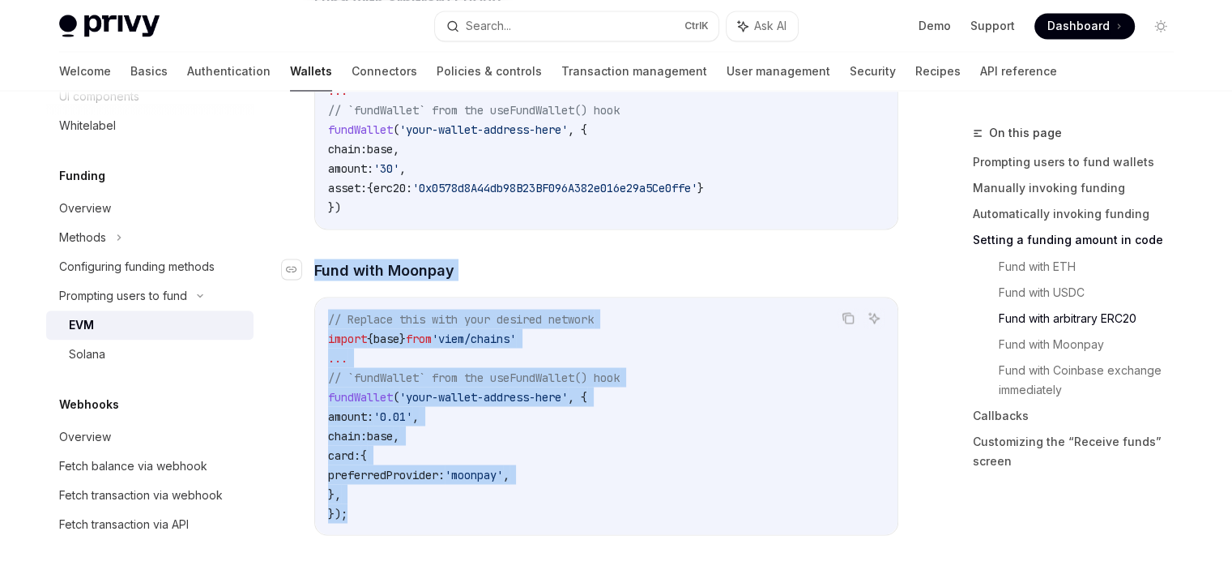
drag, startPoint x: 390, startPoint y: 513, endPoint x: 313, endPoint y: 275, distance: 249.5
click at [314, 275] on div "Prompt the user to fund their wallets by calling fundWallet . Copy Ask AI impor…" at bounding box center [606, 424] width 584 height 5088
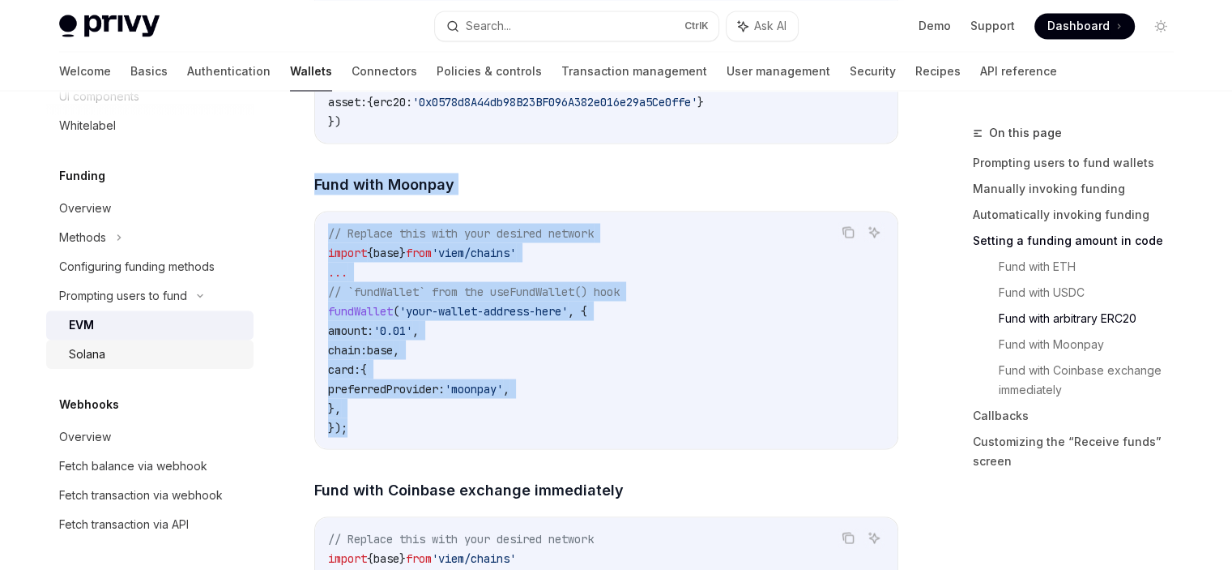
click at [132, 346] on div "Solana" at bounding box center [156, 353] width 175 height 19
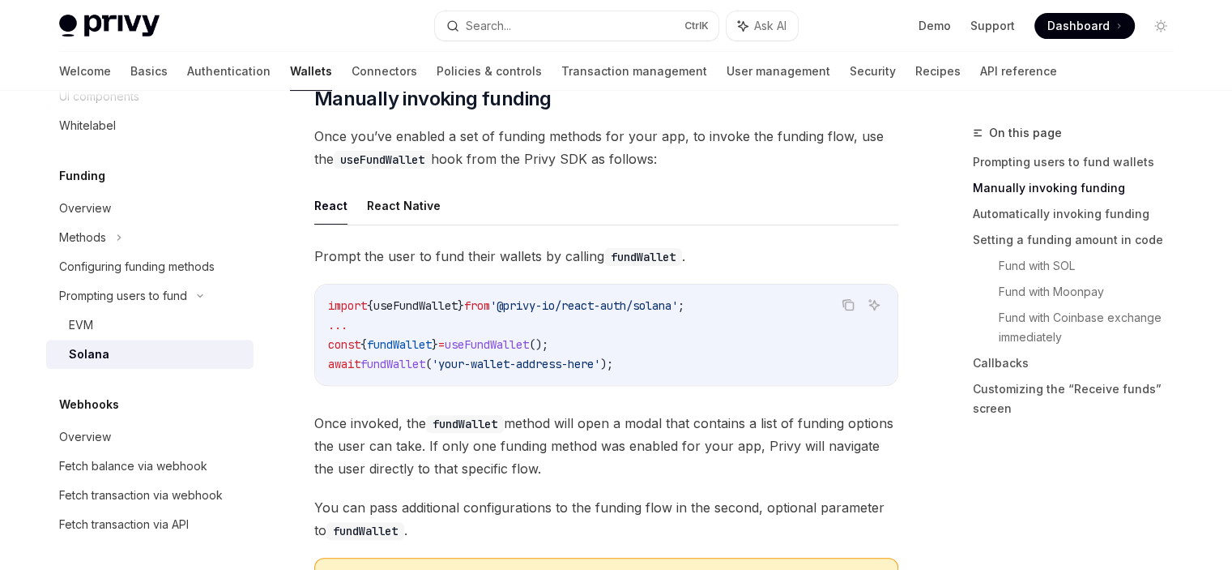
scroll to position [470, 0]
click at [403, 210] on button "React Native" at bounding box center [404, 205] width 74 height 38
type textarea "*"
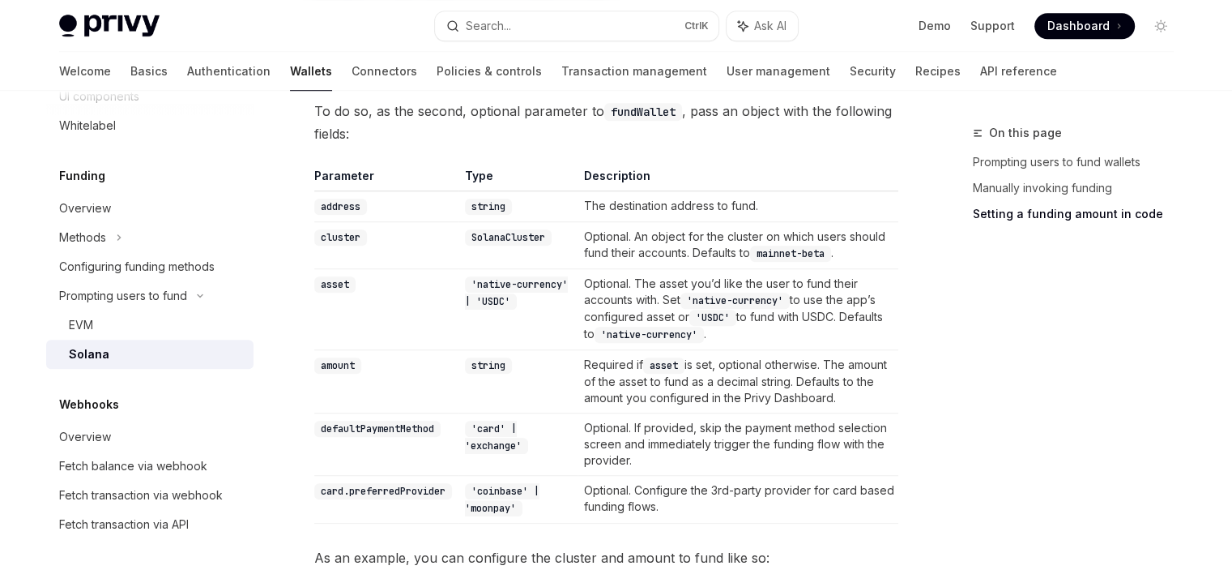
scroll to position [1176, 0]
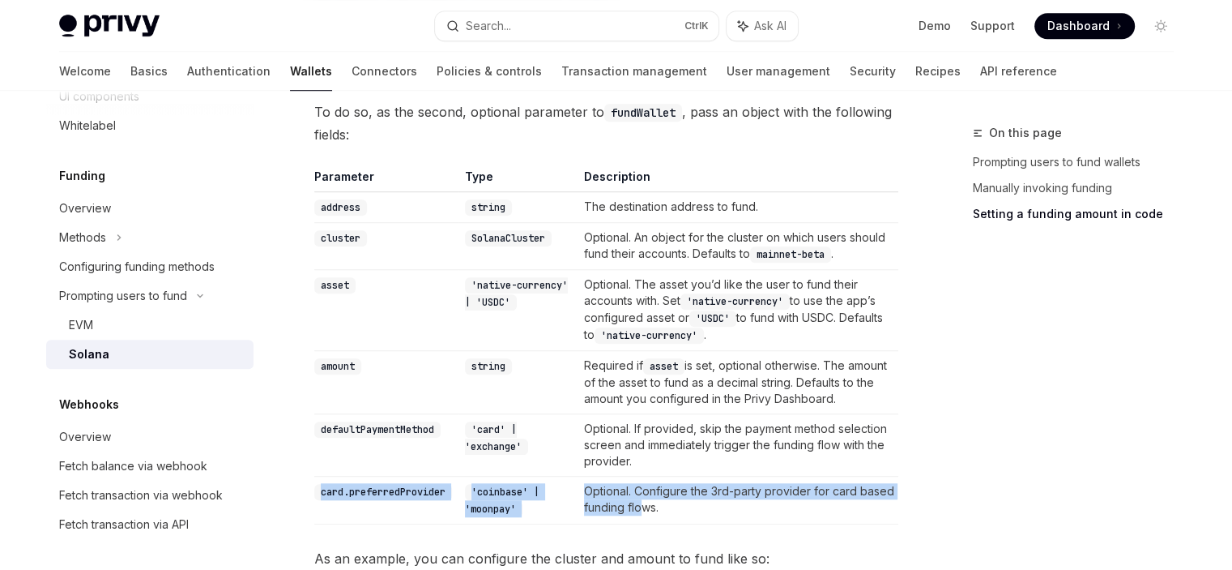
drag, startPoint x: 648, startPoint y: 515, endPoint x: 320, endPoint y: 484, distance: 329.6
click at [320, 484] on tr "card.preferredProvider 'coinbase' | 'moonpay' Optional. Configure the 3rd-party…" at bounding box center [606, 500] width 584 height 48
click at [320, 484] on code "card.preferredProvider" at bounding box center [383, 492] width 138 height 16
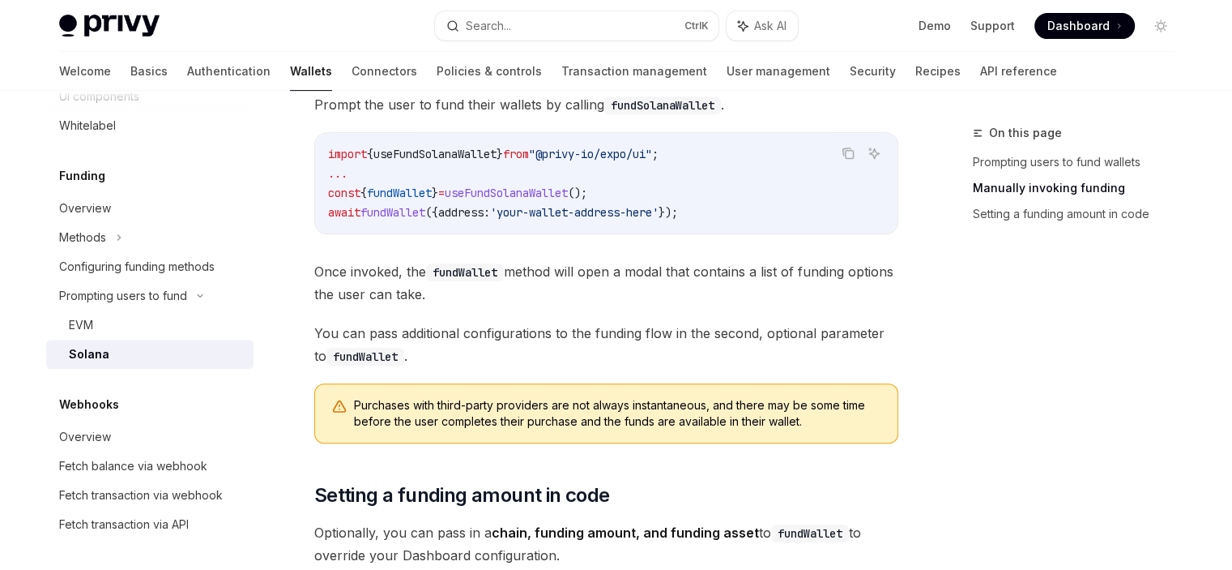
scroll to position [695, 0]
